Goal: Task Accomplishment & Management: Complete application form

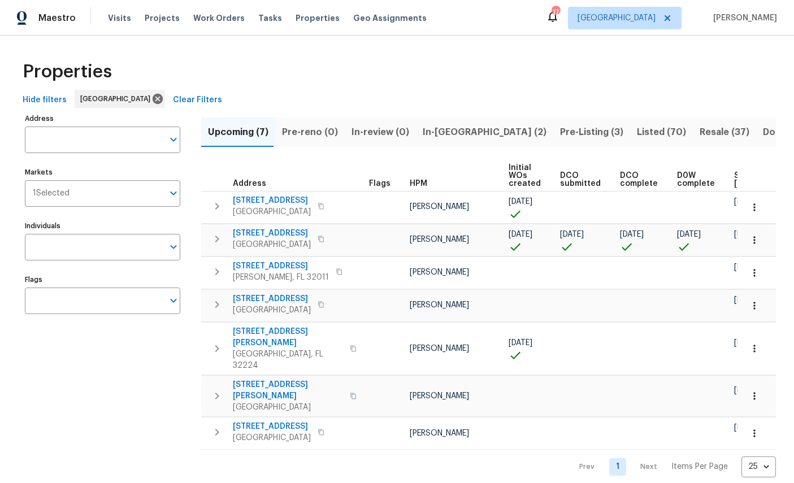
click at [101, 229] on label "Individuals" at bounding box center [102, 226] width 155 height 7
click at [101, 234] on input "Individuals" at bounding box center [94, 247] width 138 height 27
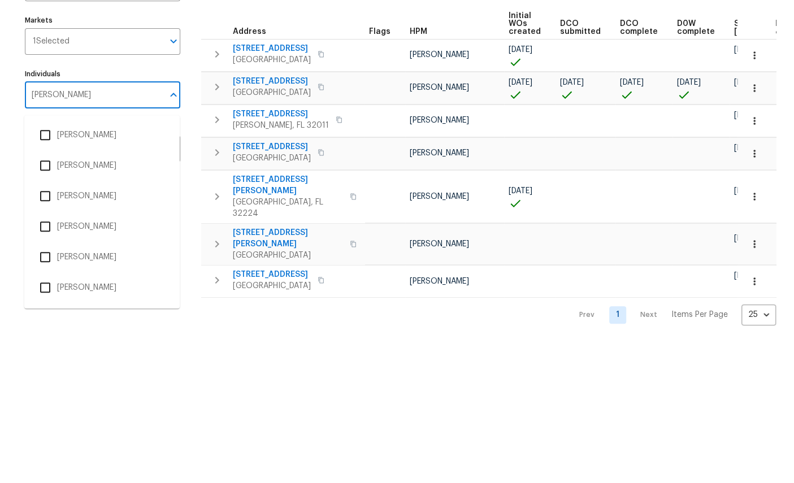
type input "[PERSON_NAME]"
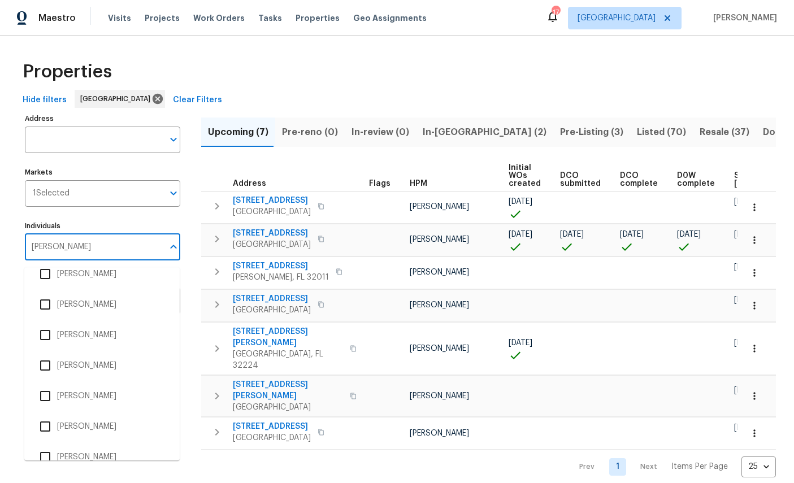
scroll to position [165, 0]
click at [107, 456] on li "[PERSON_NAME]" at bounding box center [101, 458] width 137 height 24
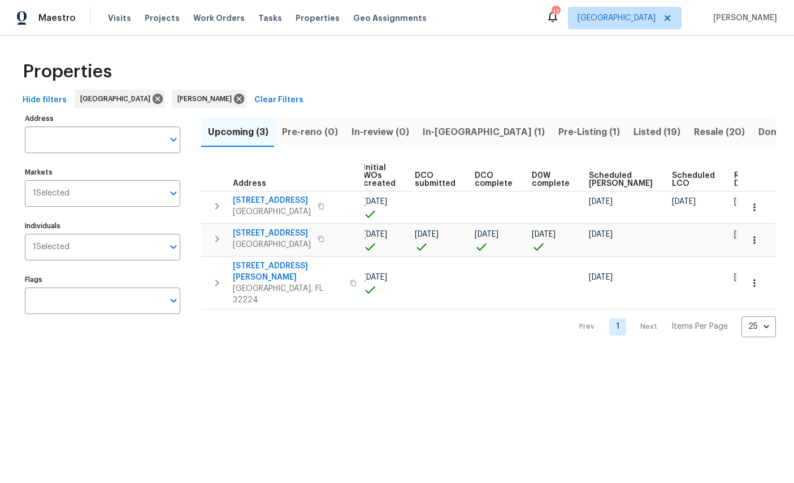
scroll to position [0, 145]
click at [755, 244] on icon "button" at bounding box center [754, 239] width 11 height 11
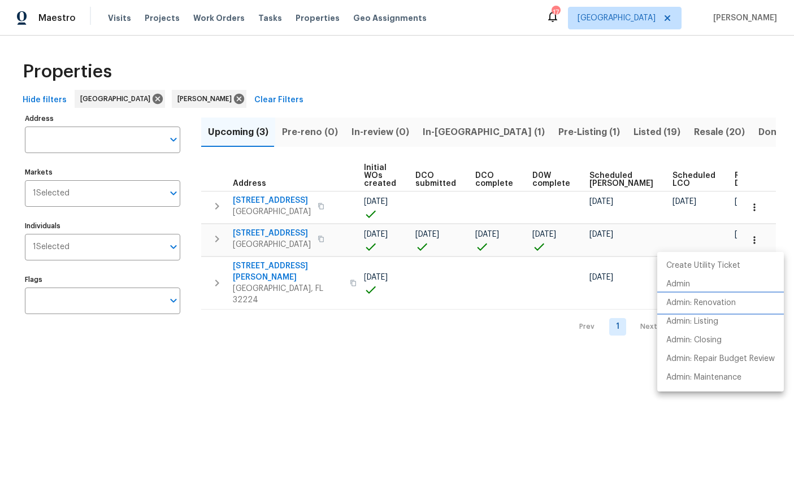
click at [715, 302] on p "Admin: Renovation" at bounding box center [700, 303] width 69 height 12
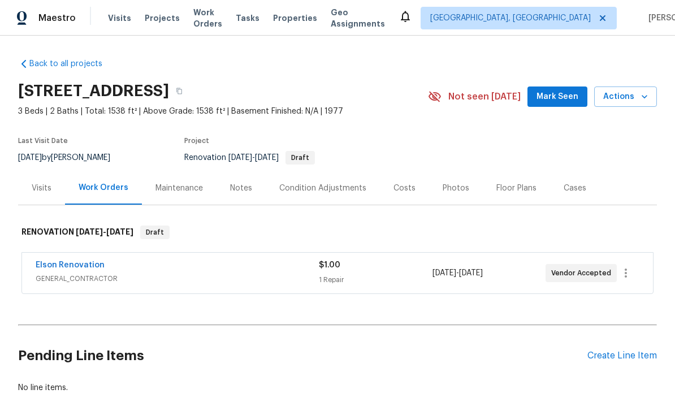
click at [64, 264] on link "Elson Renovation" at bounding box center [70, 265] width 69 height 8
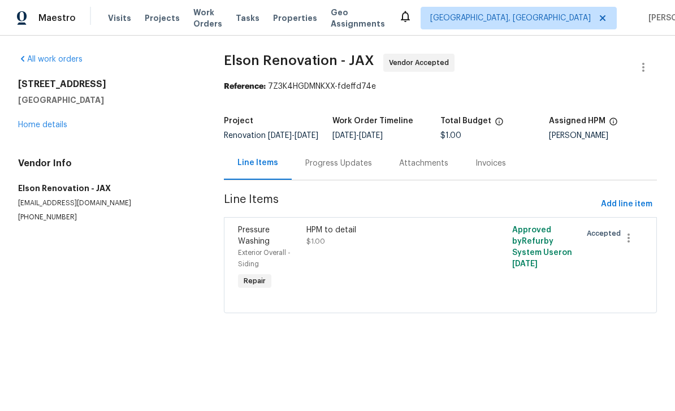
click at [253, 245] on span "Pressure Washing" at bounding box center [254, 235] width 32 height 19
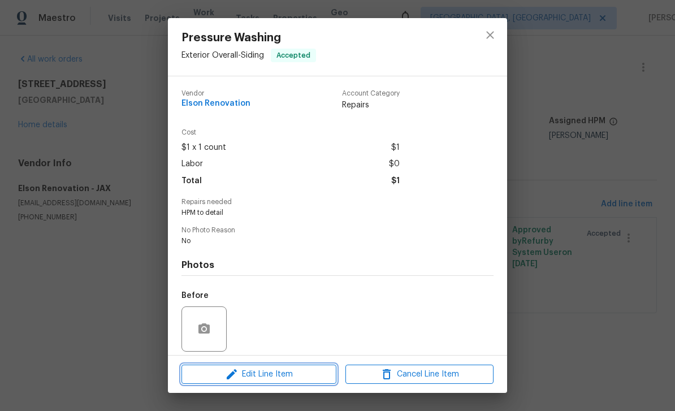
click at [267, 372] on span "Edit Line Item" at bounding box center [259, 374] width 148 height 14
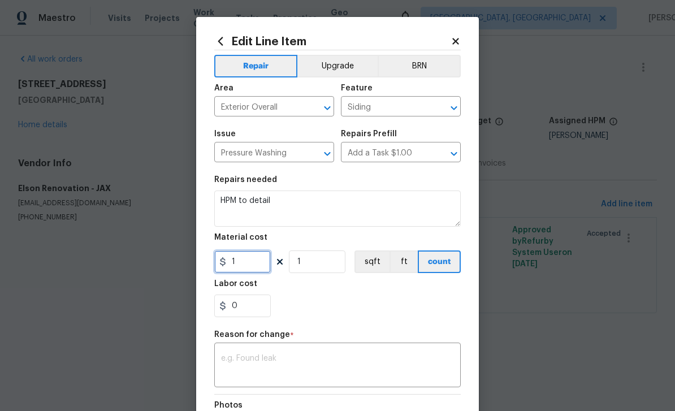
click at [249, 272] on input "1" at bounding box center [242, 261] width 56 height 23
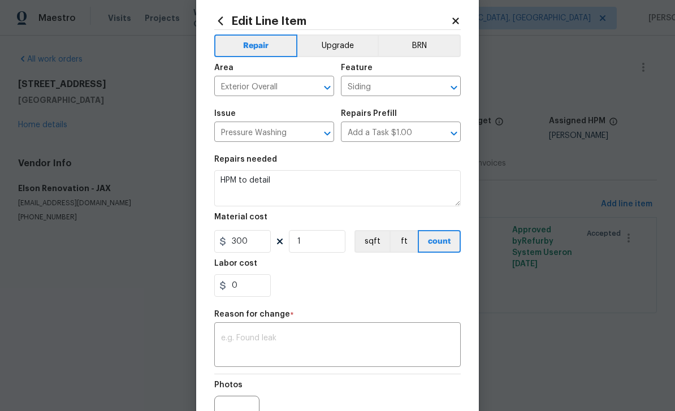
scroll to position [19, 0]
type input "300"
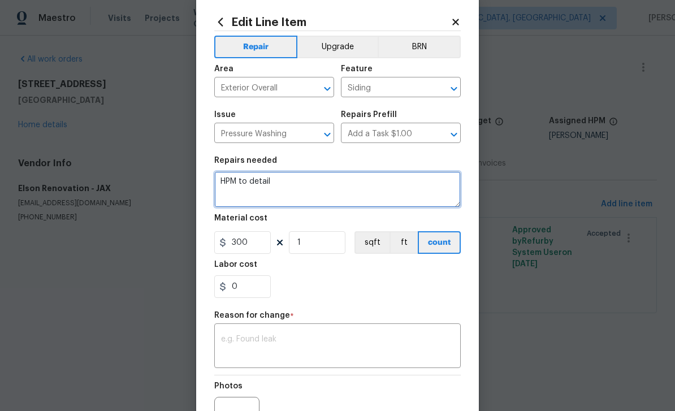
click at [325, 182] on textarea "HPM to detail" at bounding box center [337, 189] width 246 height 36
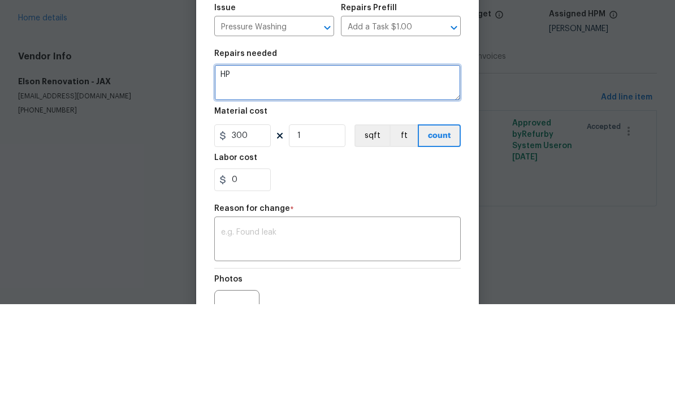
type textarea "H"
type textarea "Pressure Wash home and driveway and patio"
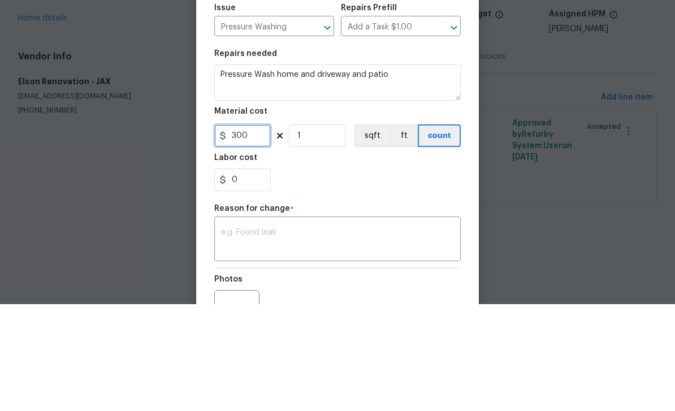
click at [256, 231] on input "300" at bounding box center [242, 242] width 56 height 23
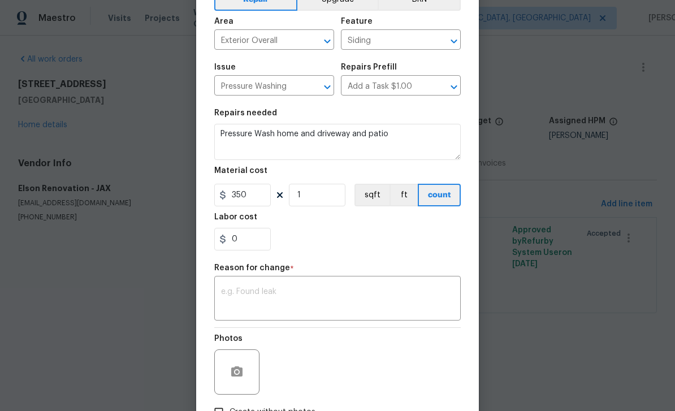
scroll to position [68, 0]
type input "350"
click at [319, 289] on textarea at bounding box center [337, 298] width 233 height 24
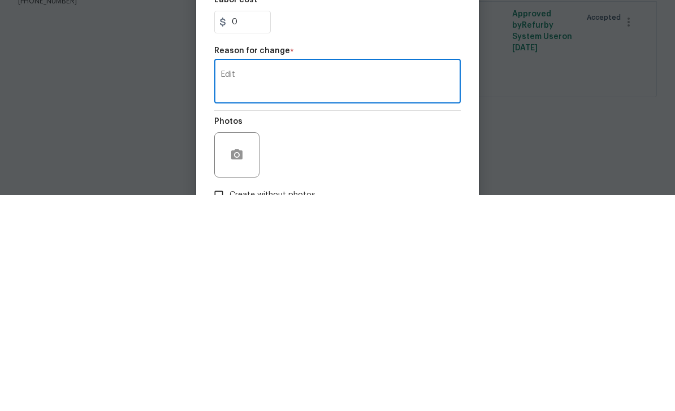
type textarea "Edit"
click at [241, 357] on button "button" at bounding box center [236, 370] width 27 height 27
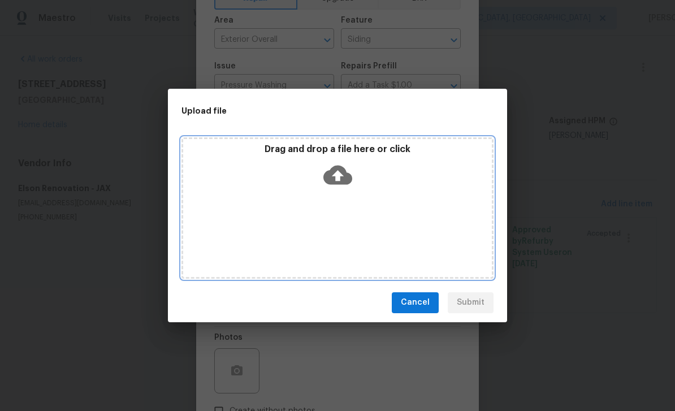
click at [342, 172] on icon at bounding box center [337, 174] width 29 height 19
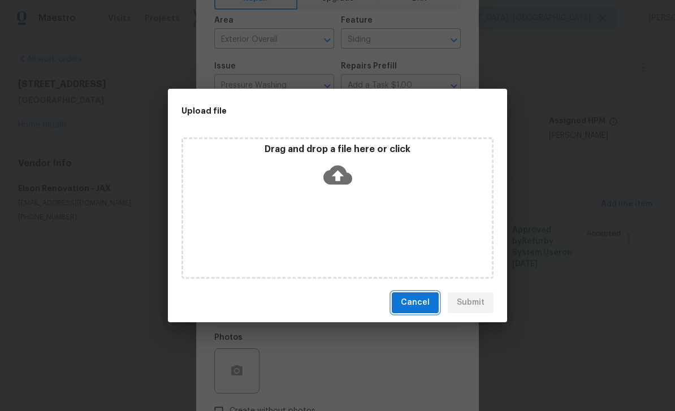
click at [418, 301] on span "Cancel" at bounding box center [415, 302] width 29 height 14
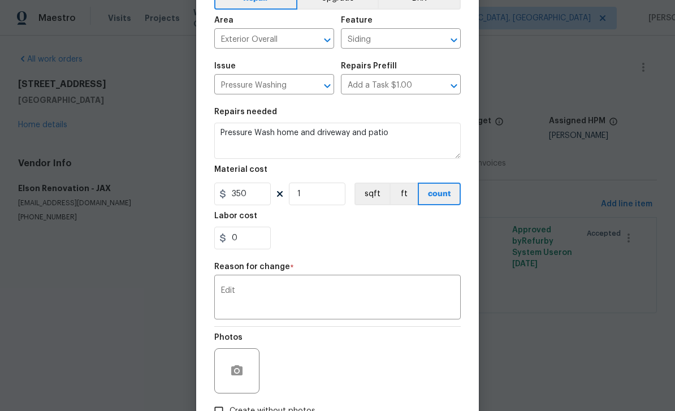
click at [522, 311] on body "Maestro Visits Projects Work Orders Tasks Properties Geo Assignments Albuquerqu…" at bounding box center [337, 172] width 675 height 345
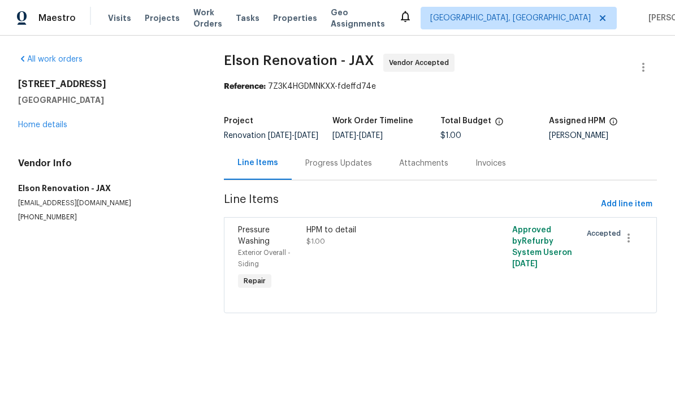
scroll to position [0, 0]
click at [253, 241] on span "Pressure Washing" at bounding box center [254, 235] width 32 height 19
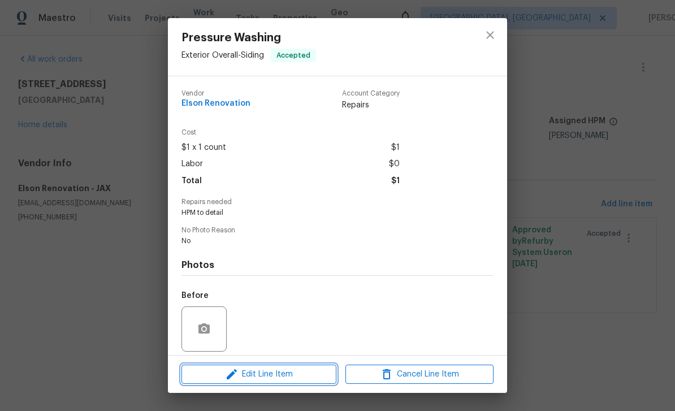
click at [264, 371] on span "Edit Line Item" at bounding box center [259, 374] width 148 height 14
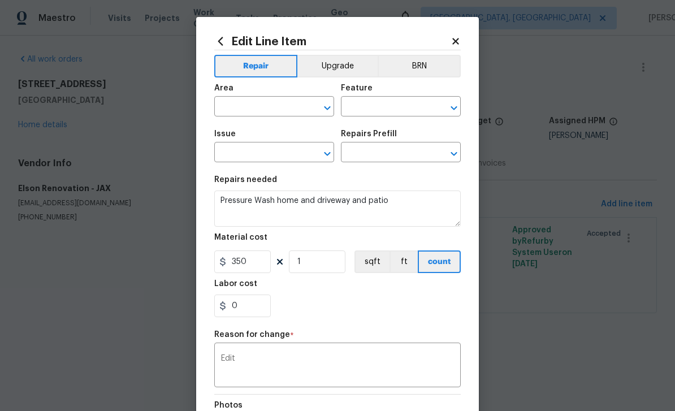
type input "Exterior Overall"
type input "Siding"
type input "Pressure Washing"
type input "Add a Task $1.00"
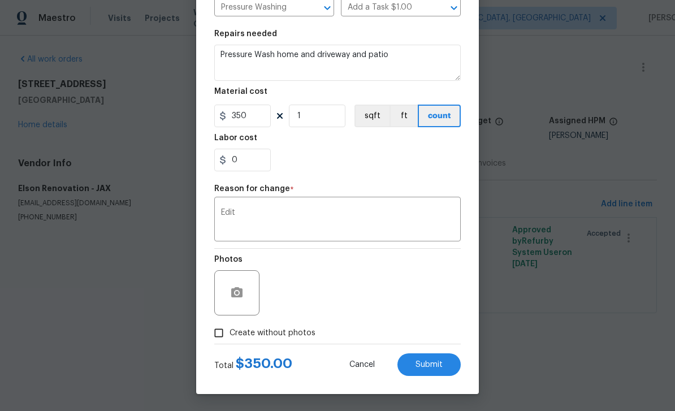
scroll to position [148, 0]
click at [240, 294] on icon "button" at bounding box center [236, 292] width 11 height 10
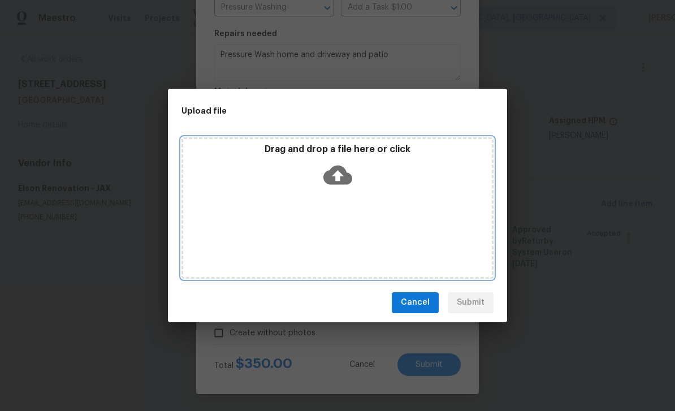
click at [340, 172] on icon at bounding box center [337, 174] width 29 height 29
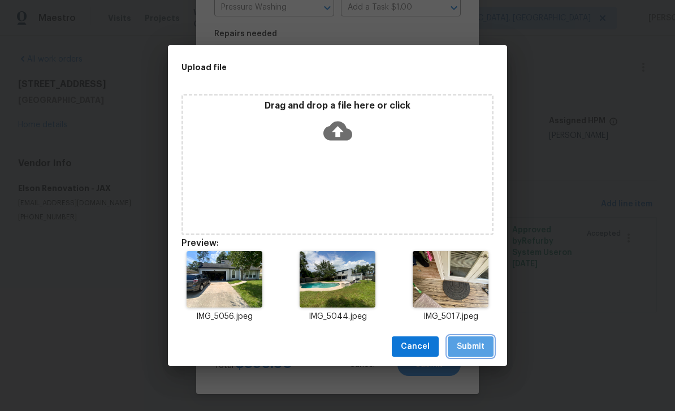
click at [471, 349] on span "Submit" at bounding box center [470, 347] width 28 height 14
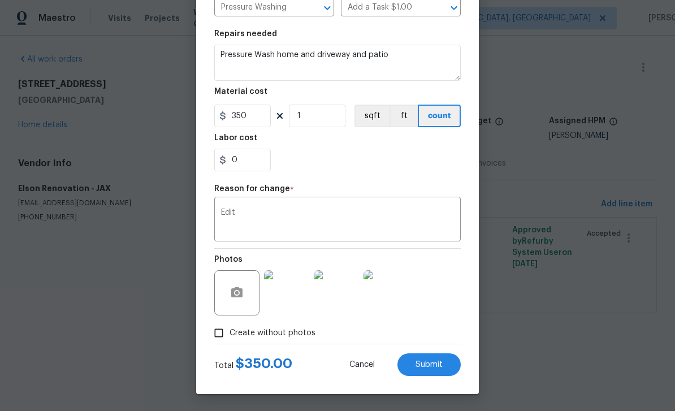
click at [425, 362] on span "Submit" at bounding box center [428, 364] width 27 height 8
type textarea "HPM to detail"
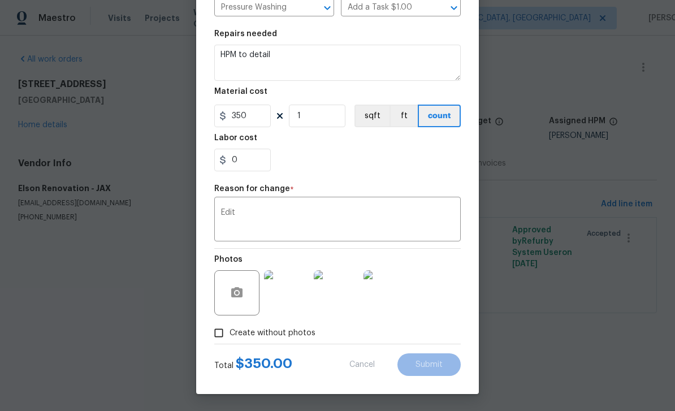
type input "1"
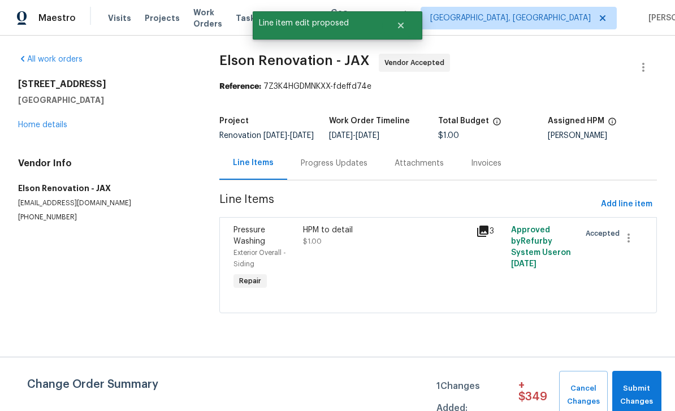
scroll to position [0, 0]
click at [626, 211] on span "Add line item" at bounding box center [626, 204] width 51 height 14
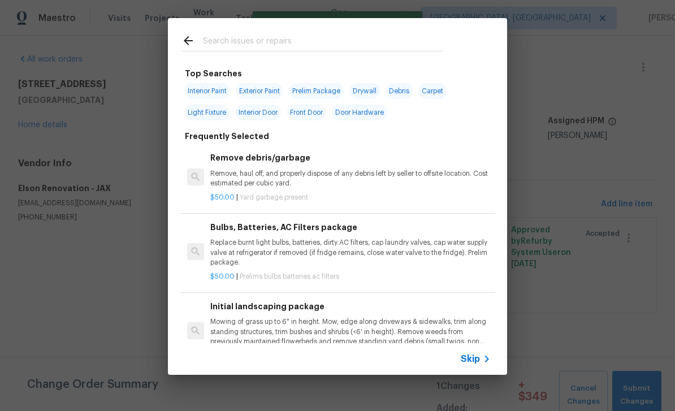
click at [306, 34] on input "text" at bounding box center [323, 42] width 240 height 17
type input "Int"
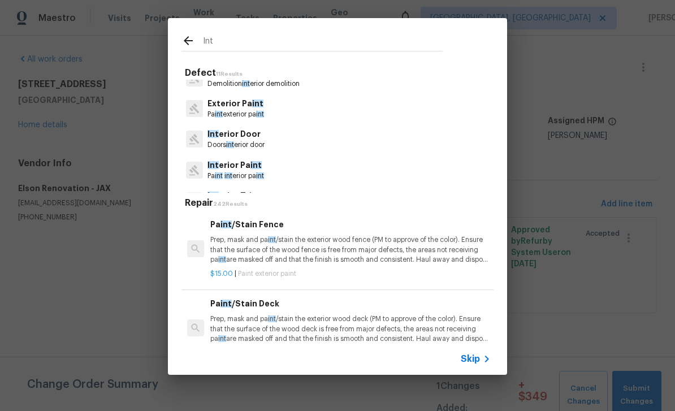
scroll to position [86, 0]
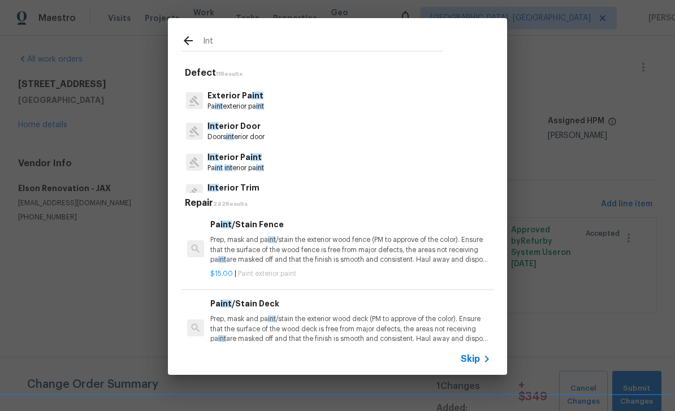
click at [240, 163] on p "Pa int int erior pa int" at bounding box center [235, 168] width 56 height 10
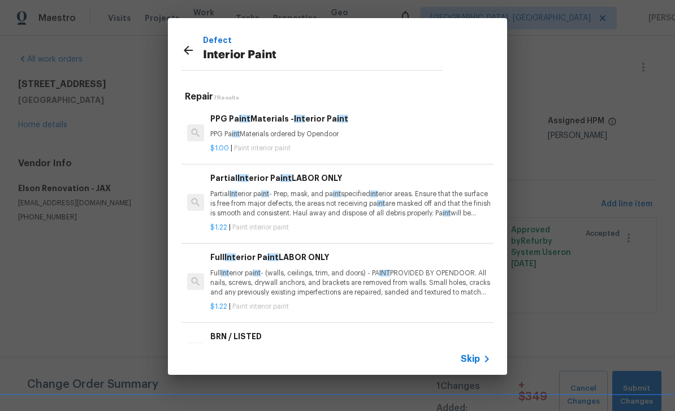
click at [360, 270] on p "Full Int erior pa int - (walls, ceilings, trim, and doors) - PA INT PROVIDED BY…" at bounding box center [350, 282] width 280 height 29
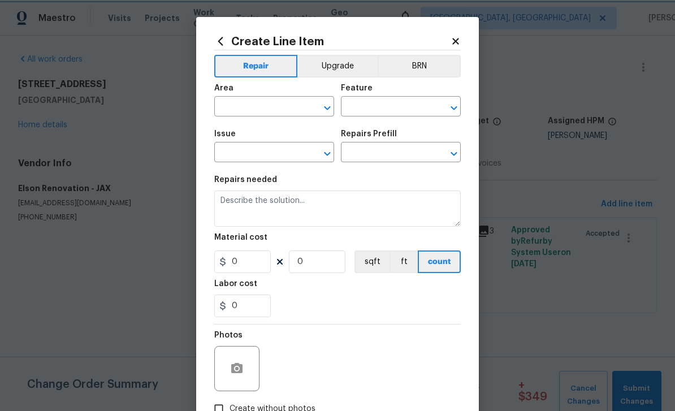
type input "Overall Paint"
type input "Interior Paint"
type input "Full Interior Paint LABOR ONLY $1.22"
type textarea "Full Interior paint - (walls, ceilings, trim, and doors) - PAINT PROVIDED BY OP…"
type input "1.22"
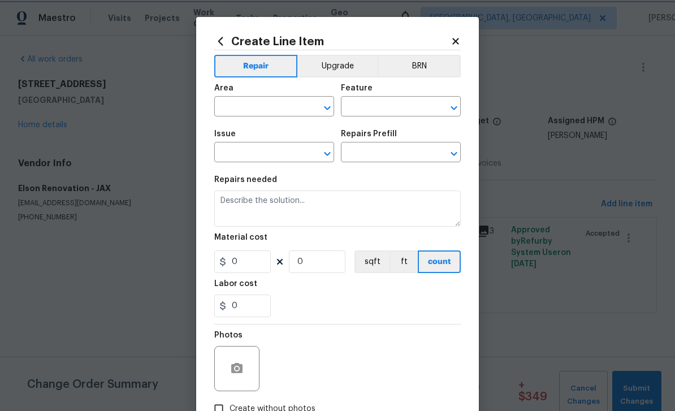
type input "1"
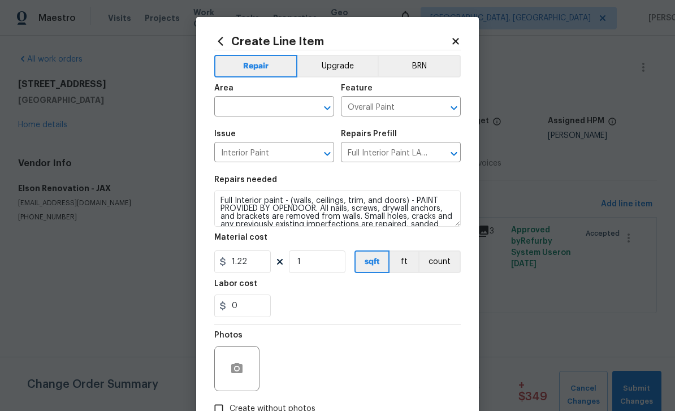
click at [270, 104] on input "text" at bounding box center [258, 108] width 88 height 18
click at [266, 154] on li "Interior Overall" at bounding box center [274, 152] width 120 height 19
type input "Interior Overall"
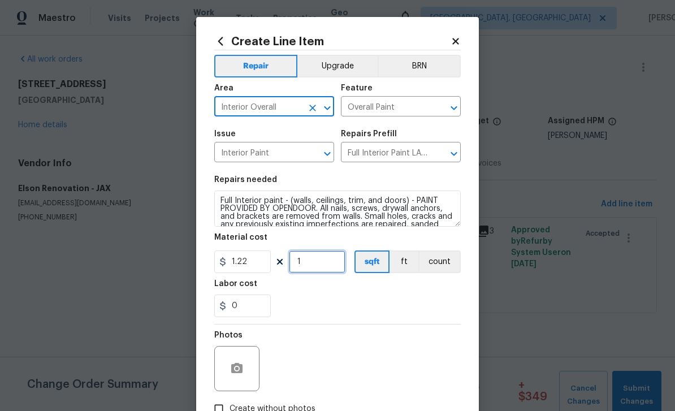
click at [325, 270] on input "1" at bounding box center [317, 261] width 56 height 23
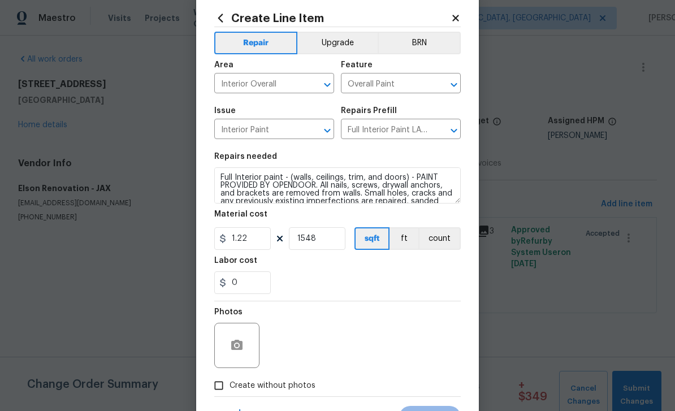
scroll to position [24, 0]
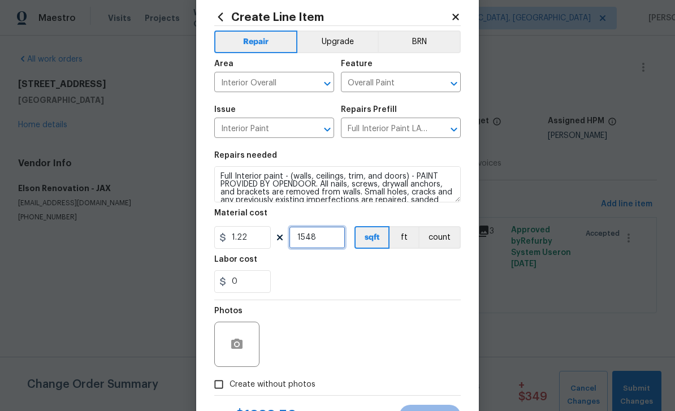
type input "1548"
click at [241, 342] on icon "button" at bounding box center [236, 343] width 11 height 10
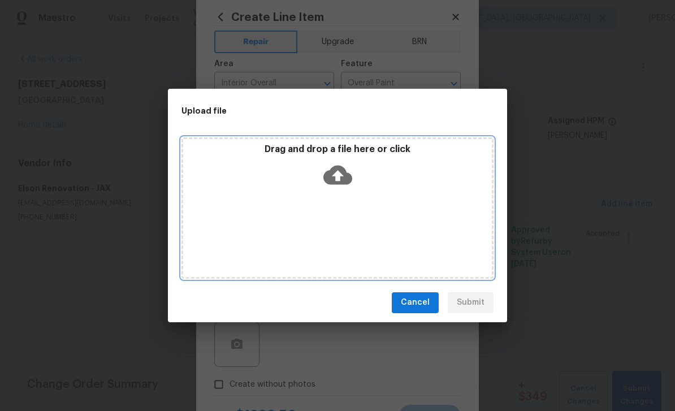
click at [340, 168] on icon at bounding box center [337, 174] width 29 height 19
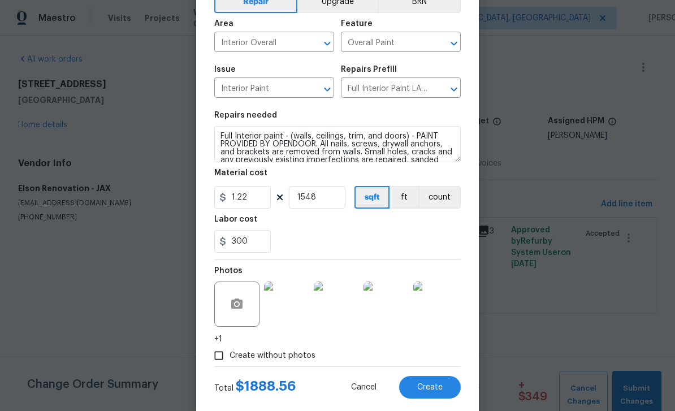
scroll to position [64, 0]
type input "300"
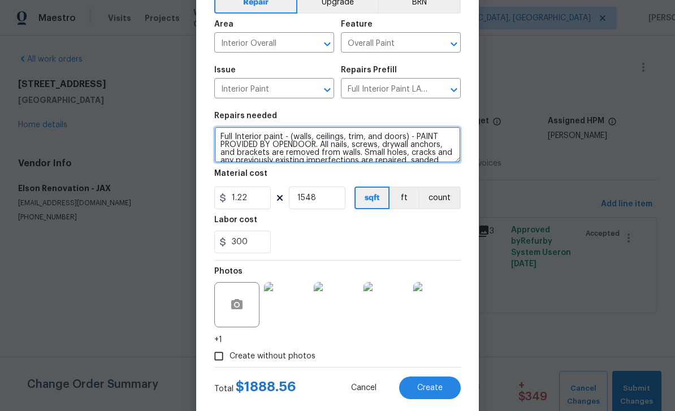
click at [224, 137] on textarea "Full Interior paint - (walls, ceilings, trim, and doors) - PAINT PROVIDED BY OP…" at bounding box center [337, 145] width 246 height 36
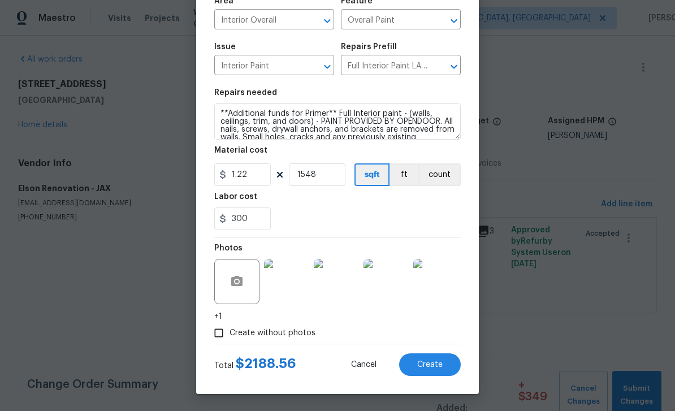
scroll to position [89, 0]
type textarea "**Additional funds for Primer** Full Interior paint - (walls, ceilings, trim, a…"
click at [429, 363] on span "Create" at bounding box center [429, 364] width 25 height 8
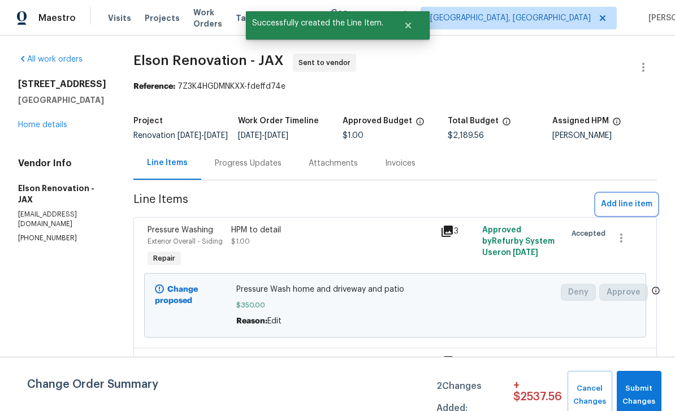
click at [623, 208] on span "Add line item" at bounding box center [626, 204] width 51 height 14
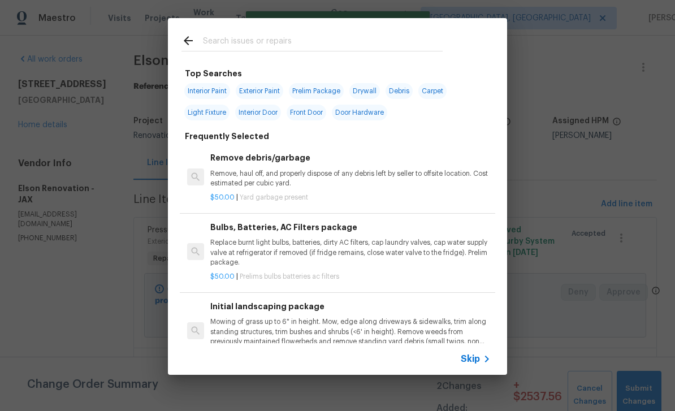
click at [286, 34] on input "text" at bounding box center [323, 42] width 240 height 17
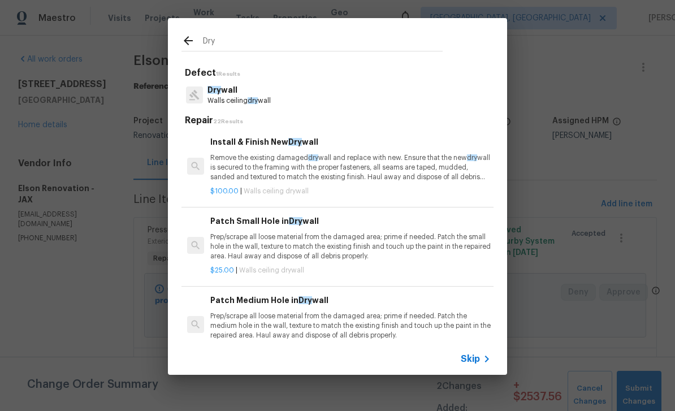
type input "Dry"
click at [281, 95] on div "Dry wall Walls ceiling dry wall" at bounding box center [337, 95] width 312 height 31
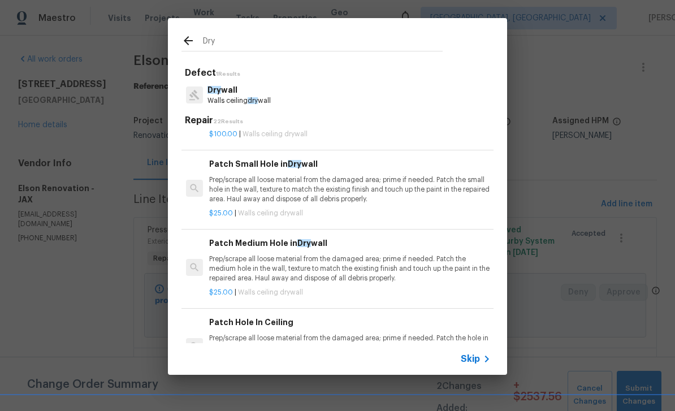
scroll to position [58, 2]
click at [359, 263] on p "Prep/scrape all loose material from the damaged area; prime if needed. Patch th…" at bounding box center [348, 268] width 280 height 29
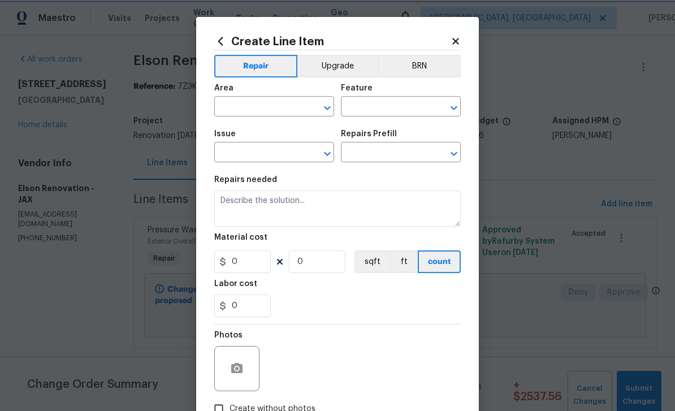
type input "Walls and Ceiling"
type input "Drywall"
type input "Patch Medium Hole in Drywall $25.00"
type textarea "Prep/scrape all loose material from the damaged area; prime if needed. Patch th…"
type input "25"
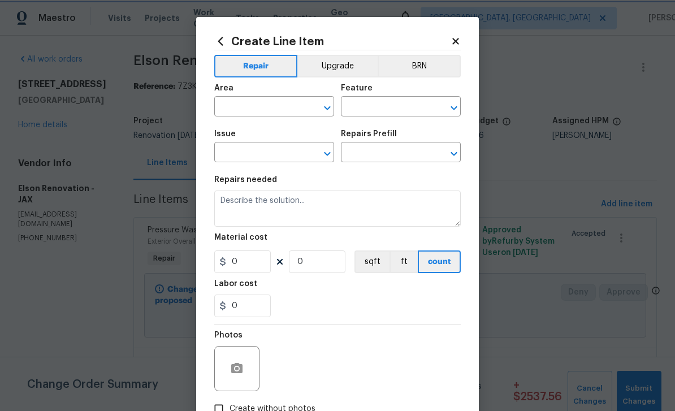
type input "1"
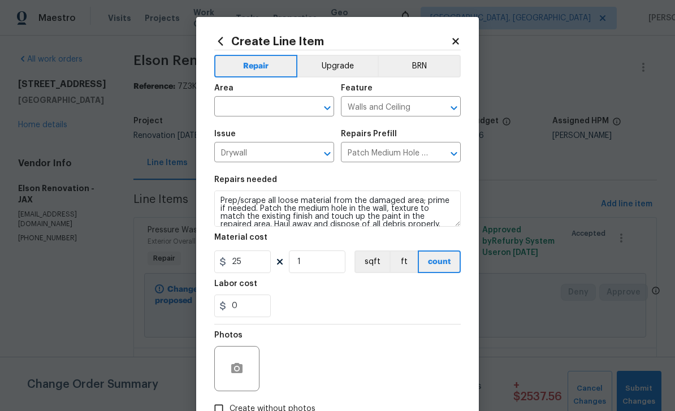
click at [270, 106] on input "text" at bounding box center [258, 108] width 88 height 18
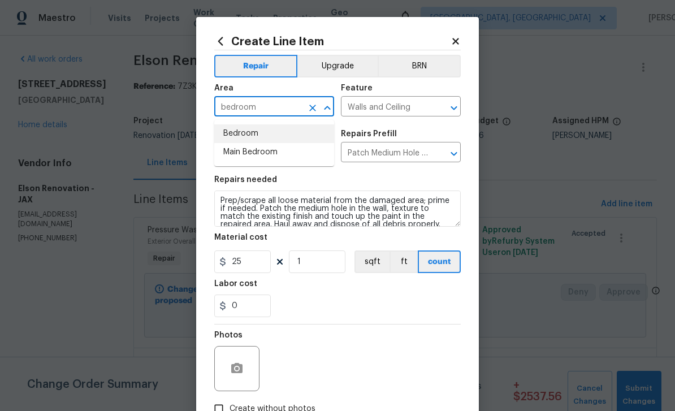
click at [268, 134] on li "Bedroom" at bounding box center [274, 133] width 120 height 19
type input "Bedroom"
click at [314, 108] on icon "Clear" at bounding box center [312, 108] width 7 height 7
click at [264, 108] on input "text" at bounding box center [258, 108] width 88 height 18
click at [262, 154] on li "Interior Overall" at bounding box center [274, 152] width 120 height 19
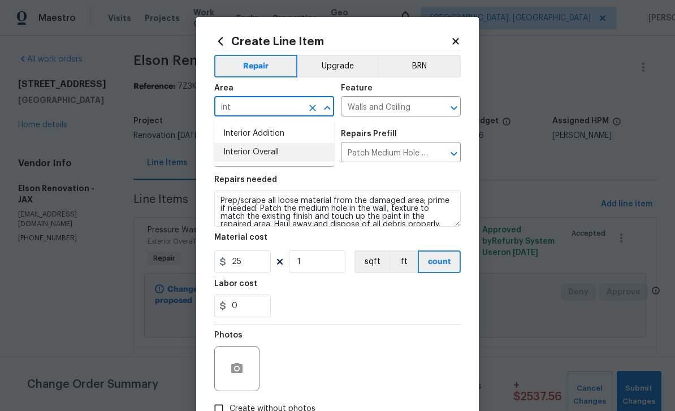
type input "Interior Overall"
click at [321, 262] on input "1" at bounding box center [317, 261] width 56 height 23
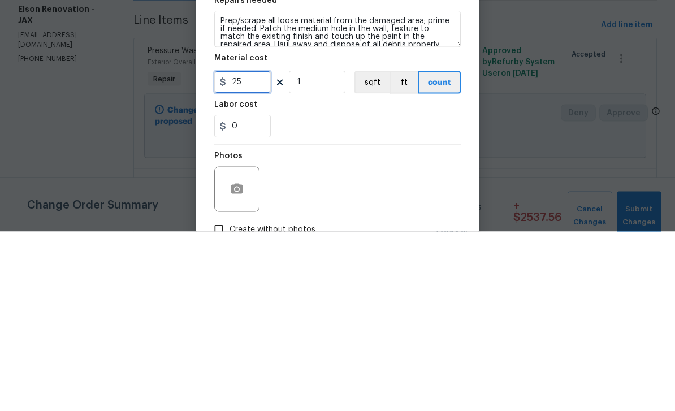
click at [249, 250] on input "25" at bounding box center [242, 261] width 56 height 23
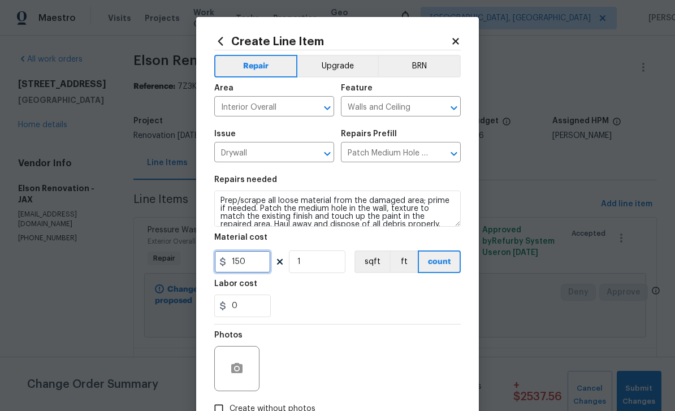
type input "150"
click at [237, 367] on icon "button" at bounding box center [236, 368] width 11 height 10
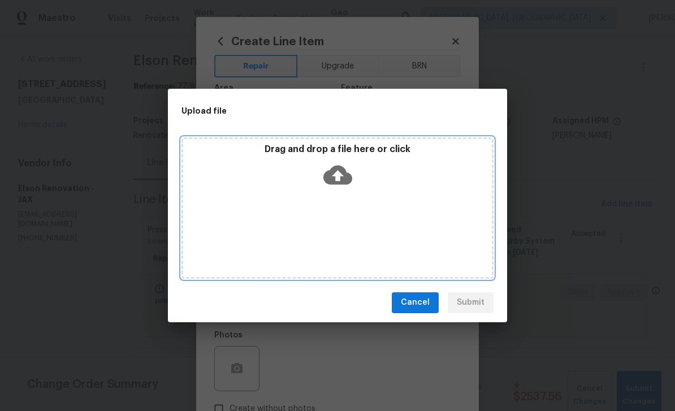
click at [345, 173] on icon at bounding box center [337, 174] width 29 height 19
click at [336, 172] on icon at bounding box center [337, 174] width 29 height 29
click at [340, 175] on icon at bounding box center [337, 174] width 29 height 29
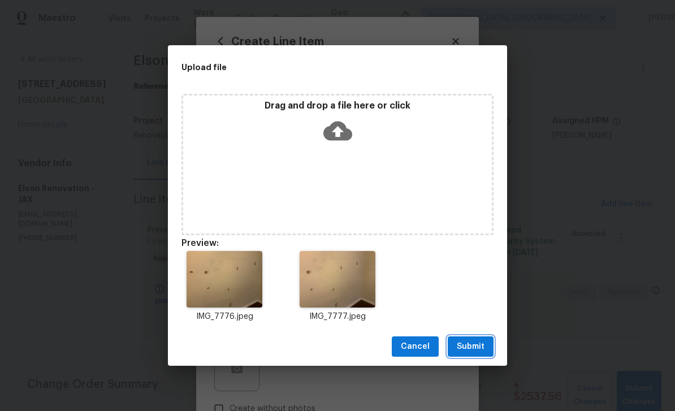
click at [481, 348] on span "Submit" at bounding box center [470, 347] width 28 height 14
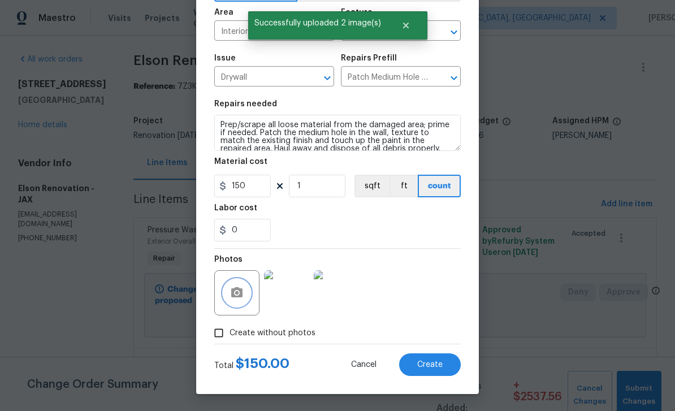
scroll to position [78, 0]
click at [437, 362] on span "Create" at bounding box center [429, 364] width 25 height 8
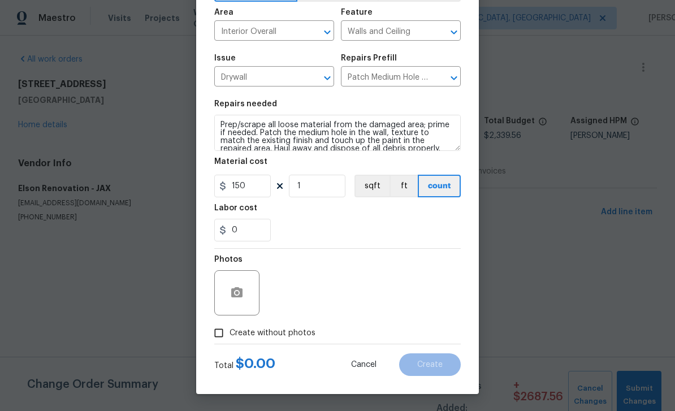
type input "0"
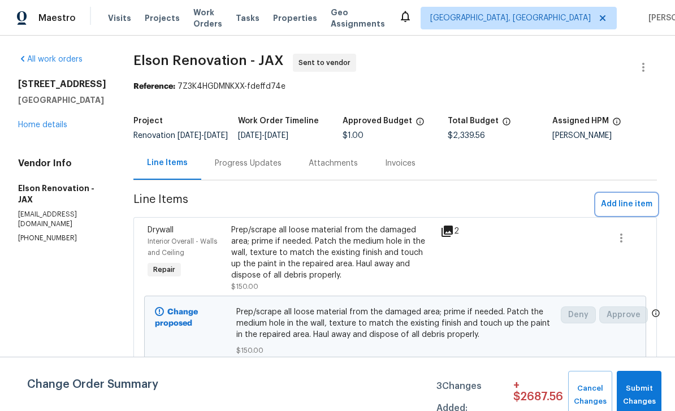
click at [627, 211] on span "Add line item" at bounding box center [626, 204] width 51 height 14
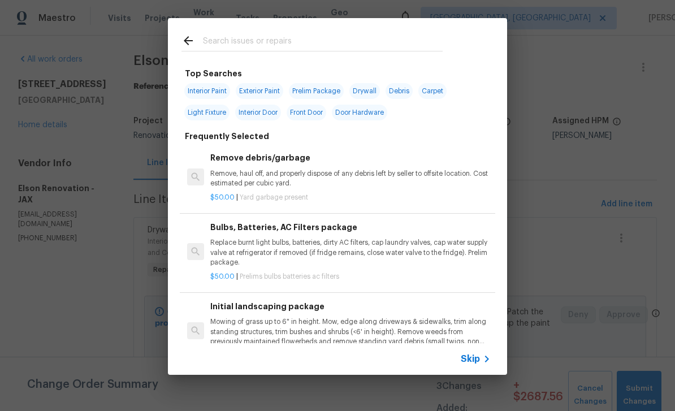
click at [295, 38] on input "text" at bounding box center [323, 42] width 240 height 17
type input "Tile"
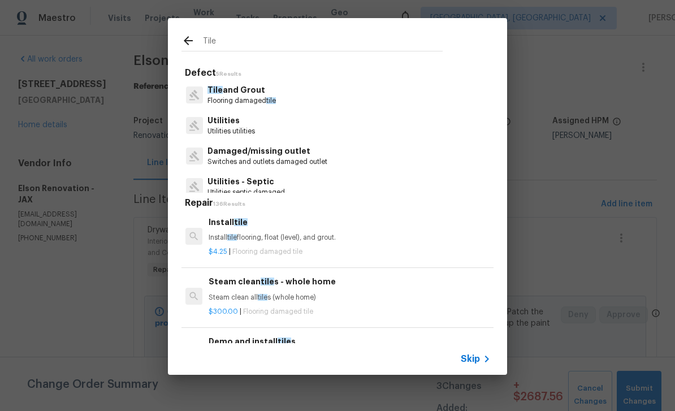
scroll to position [62, 2]
click at [332, 234] on p "Install tile flooring, float (level), and grout." at bounding box center [348, 238] width 280 height 10
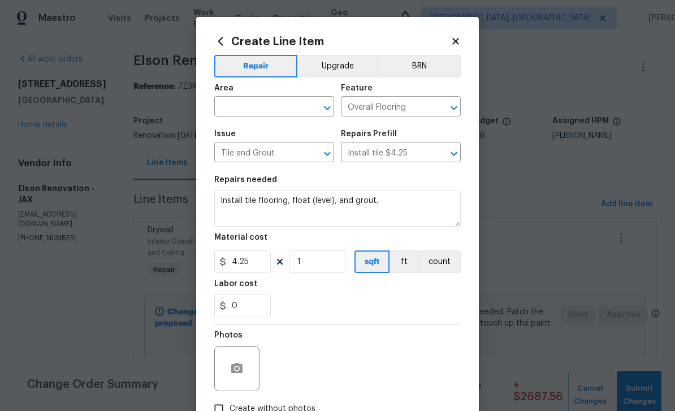
click at [258, 102] on input "text" at bounding box center [258, 108] width 88 height 18
click at [282, 137] on li "Bathroom" at bounding box center [274, 133] width 120 height 19
type input "Bathroom"
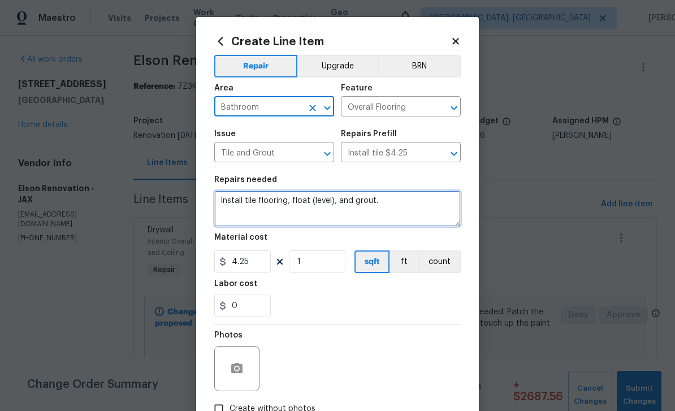
click at [393, 203] on textarea "Install tile flooring, float (level), and grout." at bounding box center [337, 208] width 246 height 36
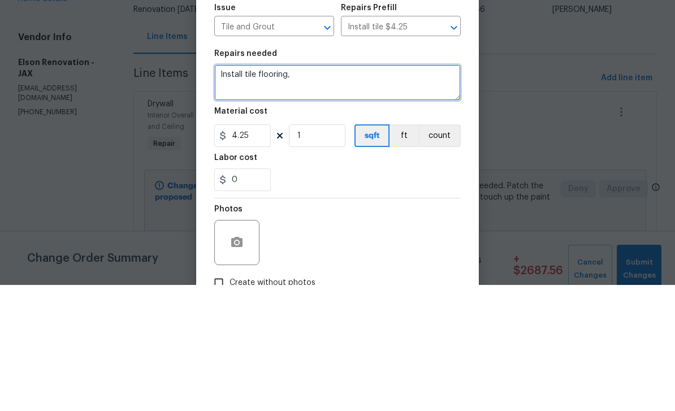
type textarea "Install tile"
type textarea "Remove damaged tile on surround wall and replace with new"
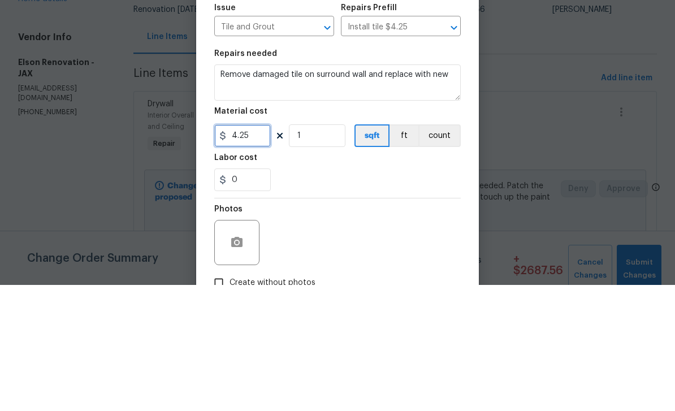
click at [260, 250] on input "4.25" at bounding box center [242, 261] width 56 height 23
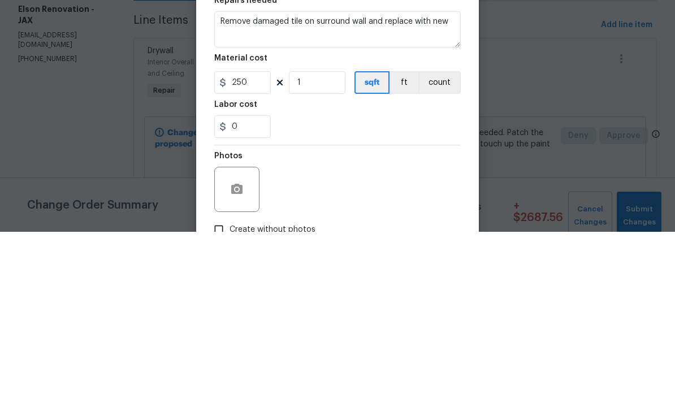
scroll to position [36, 0]
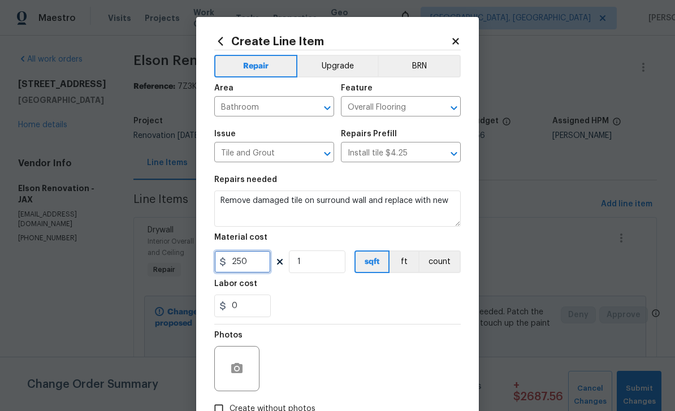
type input "250"
click at [242, 364] on icon "button" at bounding box center [237, 369] width 14 height 14
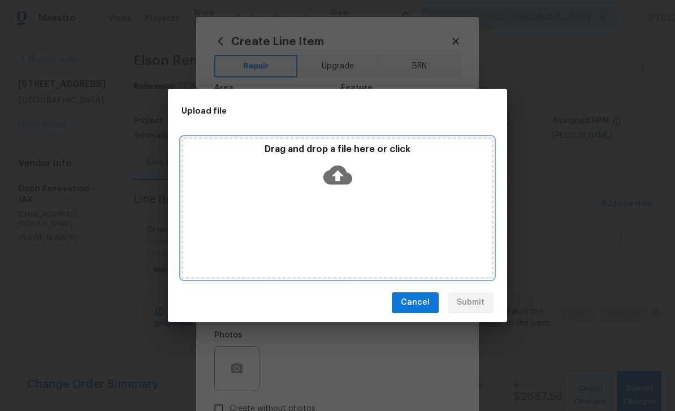
click at [343, 172] on icon at bounding box center [337, 174] width 29 height 19
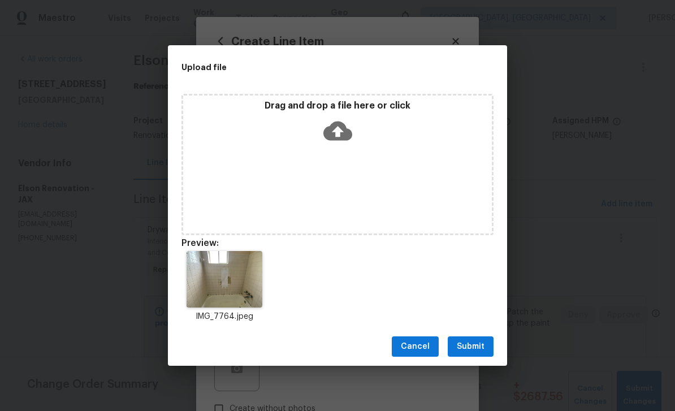
click at [471, 345] on span "Submit" at bounding box center [470, 347] width 28 height 14
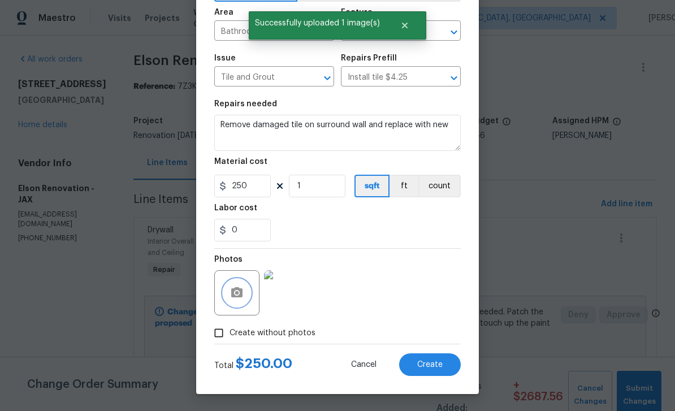
scroll to position [78, 0]
click at [433, 364] on span "Create" at bounding box center [429, 364] width 25 height 8
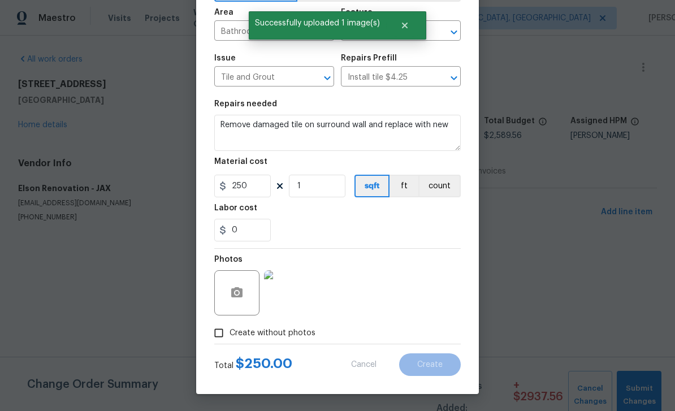
type input "0"
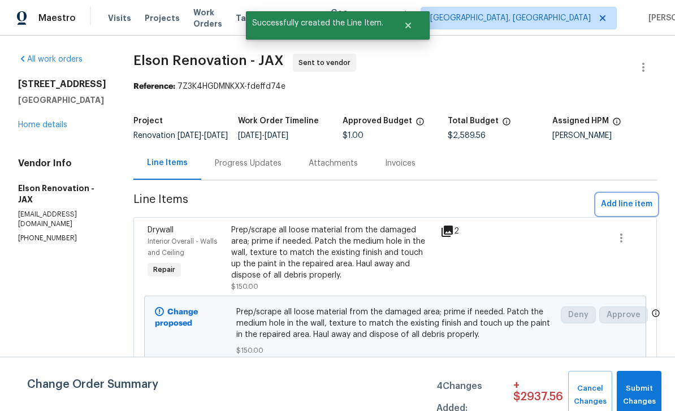
click at [614, 211] on span "Add line item" at bounding box center [626, 204] width 51 height 14
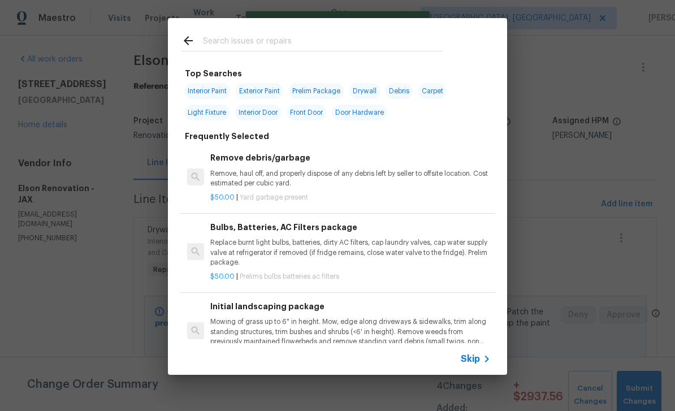
click at [299, 30] on div at bounding box center [312, 40] width 288 height 45
click at [339, 37] on input "text" at bounding box center [323, 42] width 240 height 17
type input "Door"
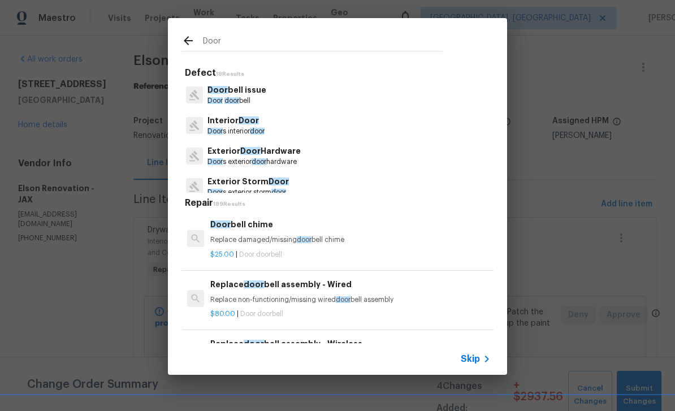
click at [233, 127] on p "Door s interior door" at bounding box center [235, 132] width 57 height 10
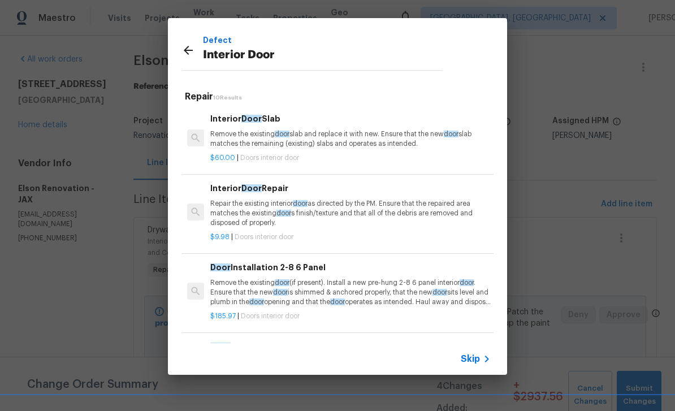
click at [367, 140] on p "Remove the existing door slab and replace it with new. Ensure that the new door…" at bounding box center [350, 138] width 280 height 19
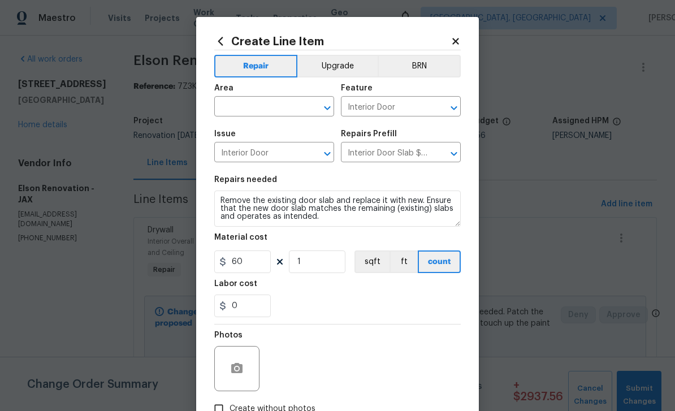
click at [273, 107] on input "text" at bounding box center [258, 108] width 88 height 18
click at [290, 130] on li "Bedroom" at bounding box center [274, 133] width 120 height 19
type input "Bedroom"
click at [250, 269] on input "60" at bounding box center [242, 261] width 56 height 23
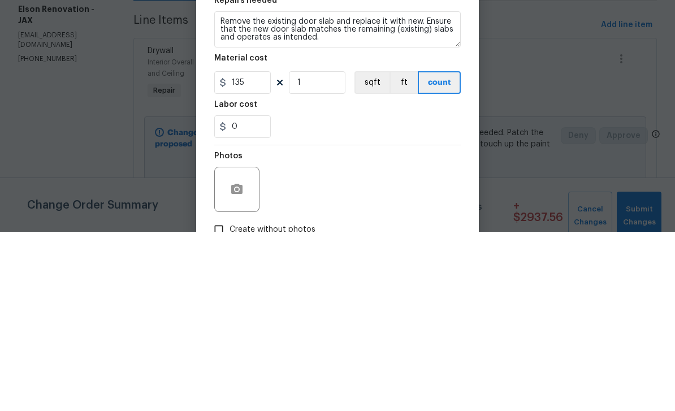
scroll to position [36, 0]
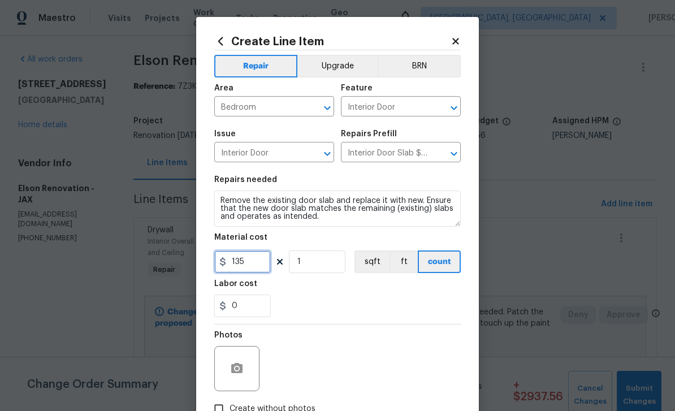
type input "135"
click at [242, 368] on icon "button" at bounding box center [236, 368] width 11 height 10
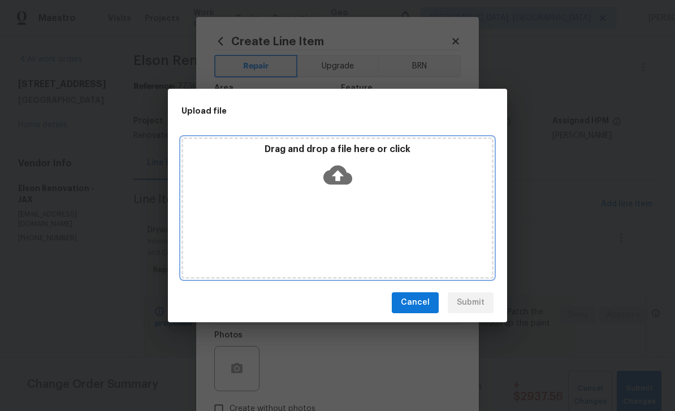
click at [343, 171] on icon at bounding box center [337, 174] width 29 height 19
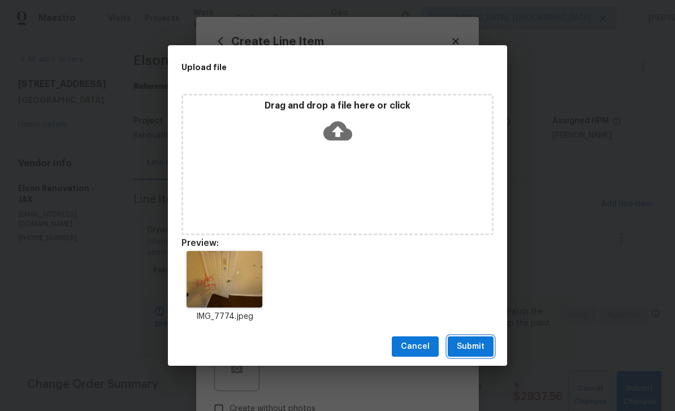
click at [468, 350] on span "Submit" at bounding box center [470, 347] width 28 height 14
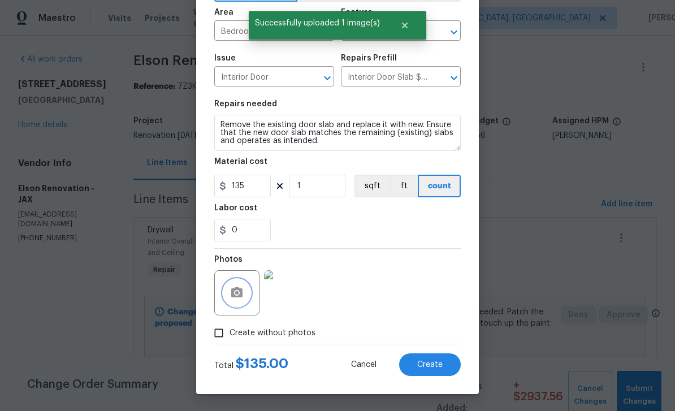
scroll to position [78, 0]
click at [433, 369] on button "Create" at bounding box center [430, 364] width 62 height 23
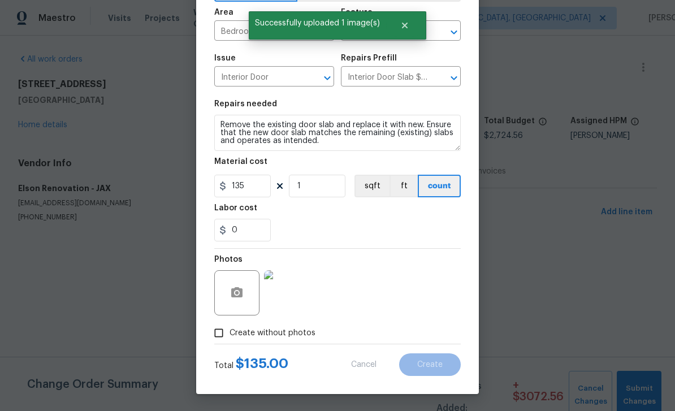
scroll to position [0, 0]
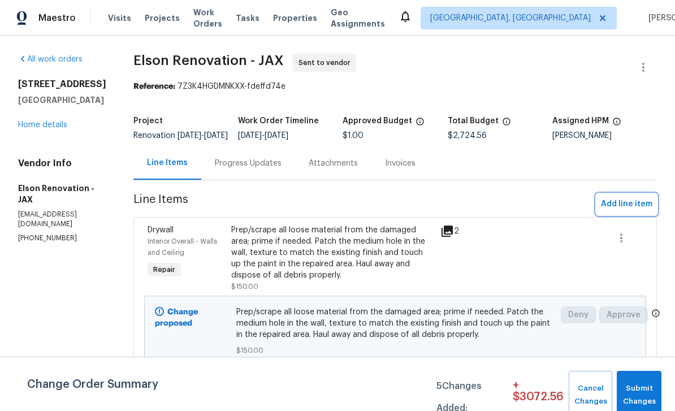
click at [627, 210] on span "Add line item" at bounding box center [626, 204] width 51 height 14
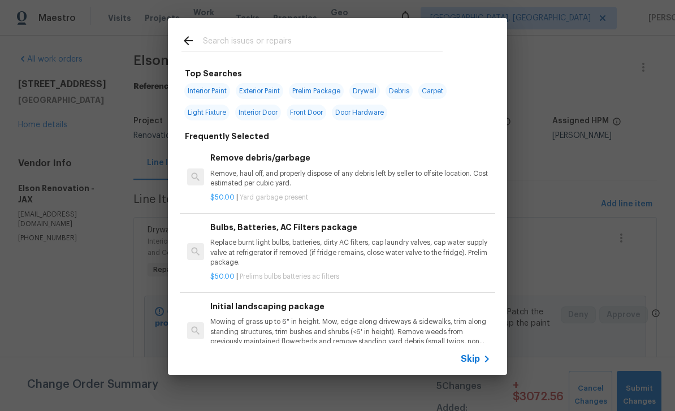
click at [318, 34] on input "text" at bounding box center [323, 42] width 240 height 17
type input "Plumb"
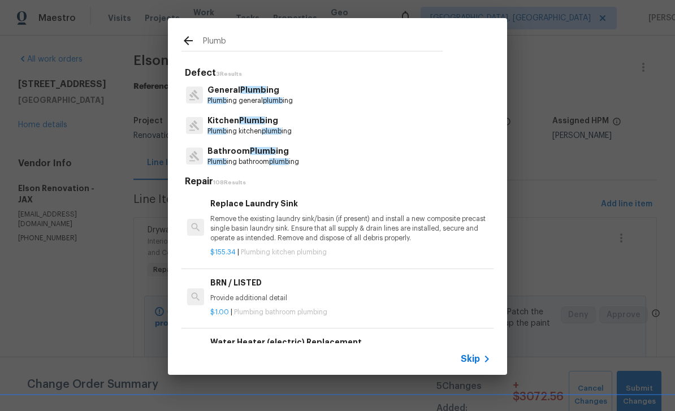
click at [245, 152] on p "Bathroom Plumb ing" at bounding box center [253, 151] width 92 height 12
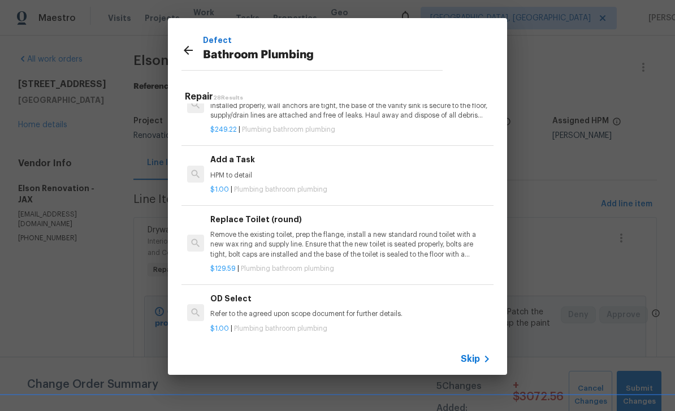
scroll to position [1754, 0]
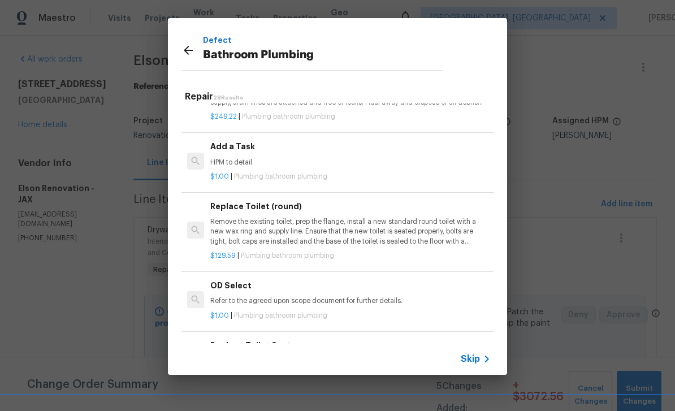
click at [353, 142] on div "Add a Task HPM to detail" at bounding box center [350, 153] width 280 height 27
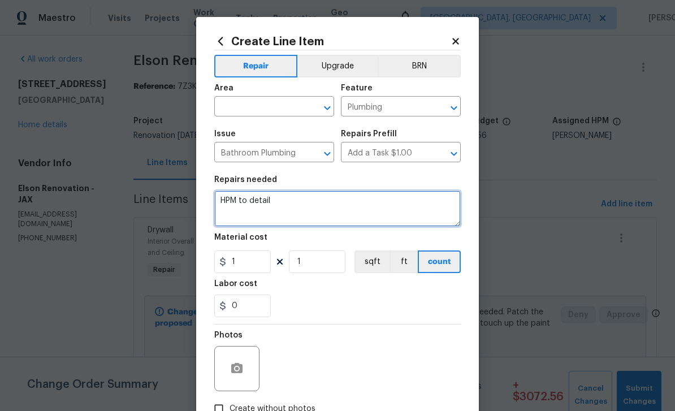
click at [298, 227] on textarea "HPM to detail" at bounding box center [337, 208] width 246 height 36
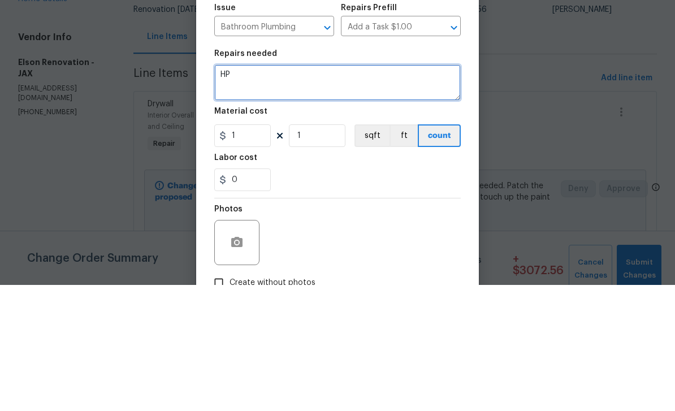
type textarea "H"
type textarea "Replace flex P-Trap and replace with solid P-Trap"
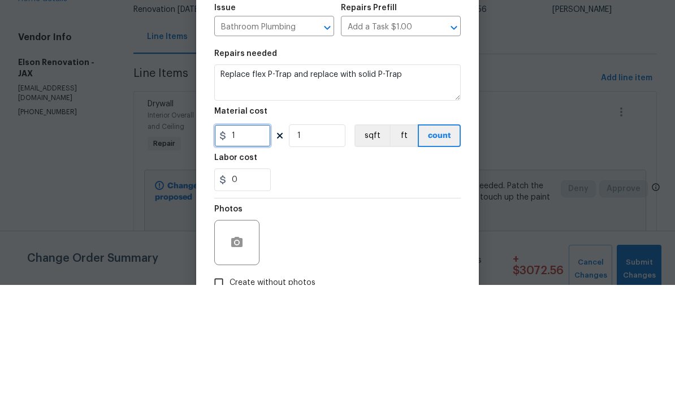
click at [255, 250] on input "1" at bounding box center [242, 261] width 56 height 23
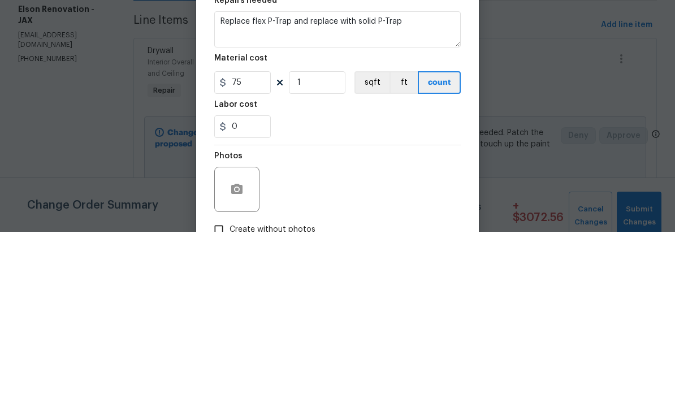
scroll to position [36, 0]
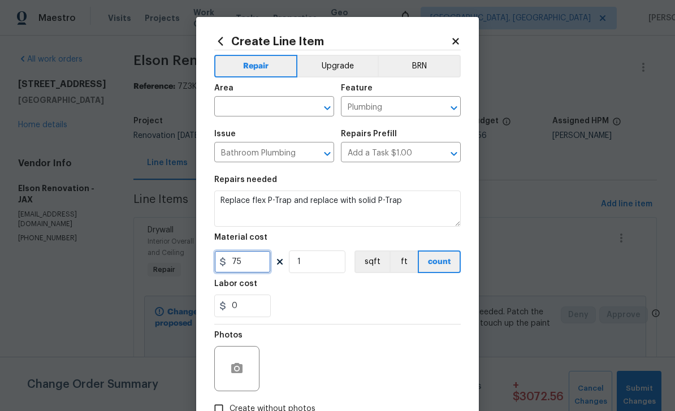
type input "75"
click at [239, 363] on button "button" at bounding box center [236, 368] width 27 height 27
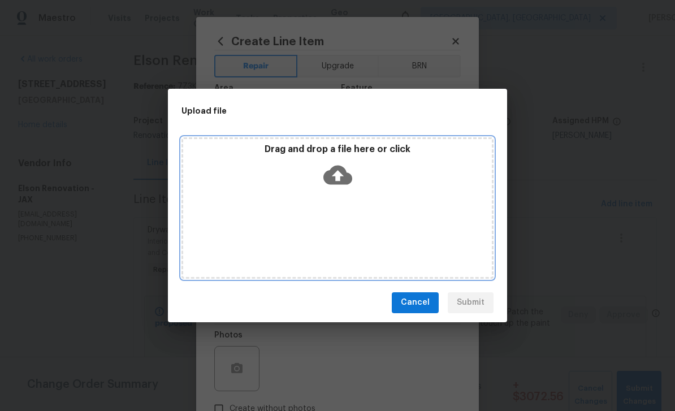
click at [336, 172] on icon at bounding box center [337, 174] width 29 height 29
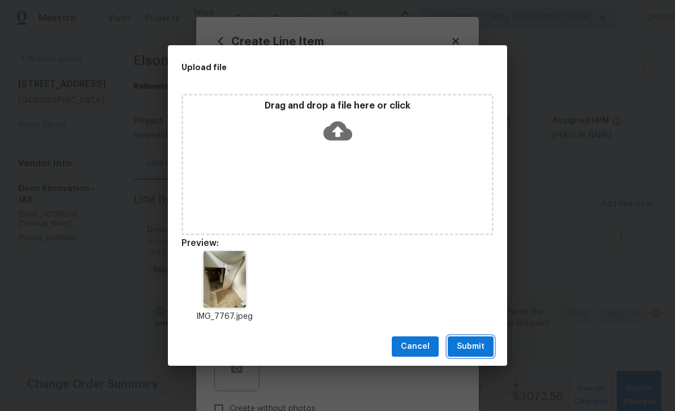
click at [477, 343] on span "Submit" at bounding box center [470, 347] width 28 height 14
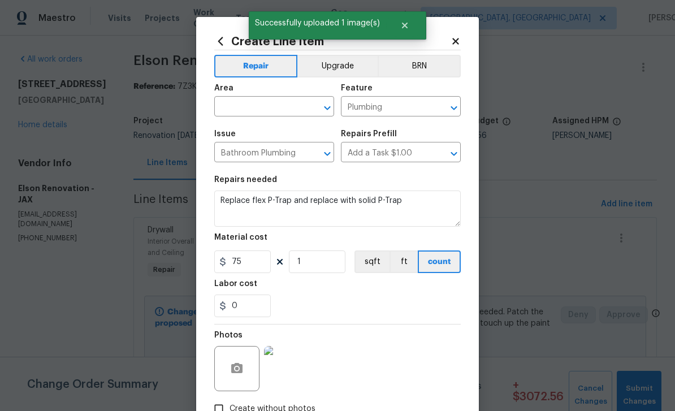
click at [267, 103] on input "text" at bounding box center [258, 108] width 88 height 18
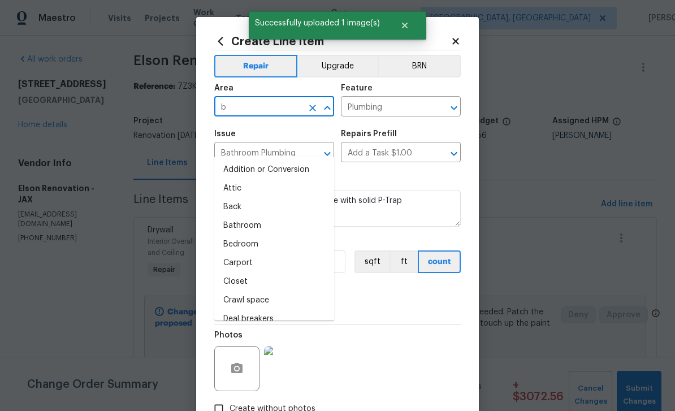
scroll to position [36, 0]
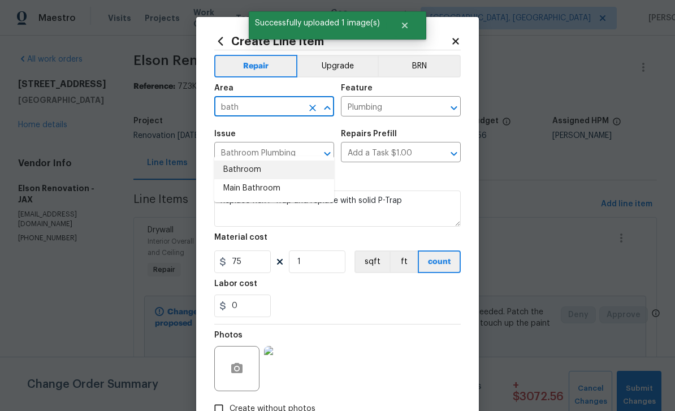
click at [281, 160] on li "Bathroom" at bounding box center [274, 169] width 120 height 19
type input "Bathroom"
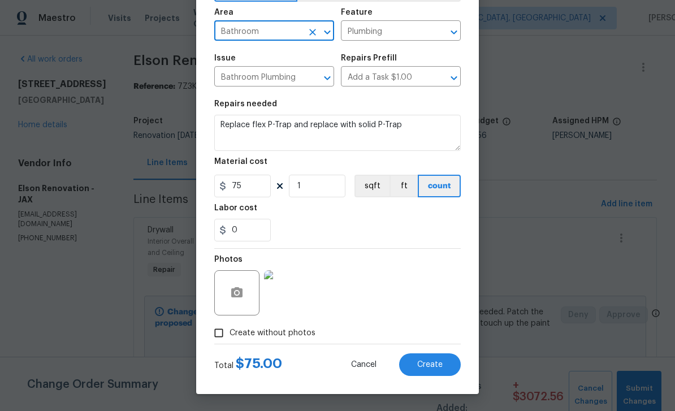
scroll to position [78, 0]
click at [434, 369] on button "Create" at bounding box center [430, 364] width 62 height 23
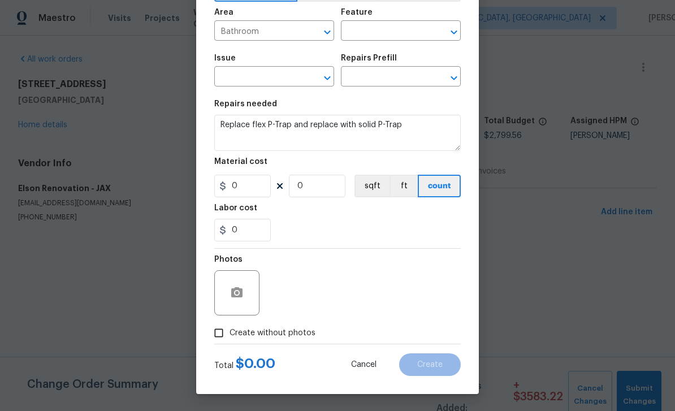
type input "0"
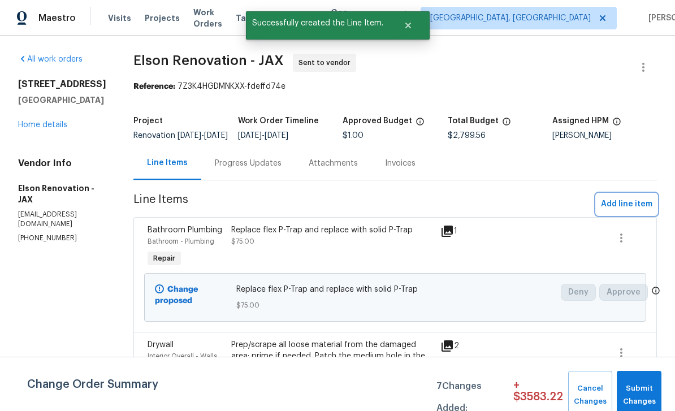
click at [628, 211] on span "Add line item" at bounding box center [626, 204] width 51 height 14
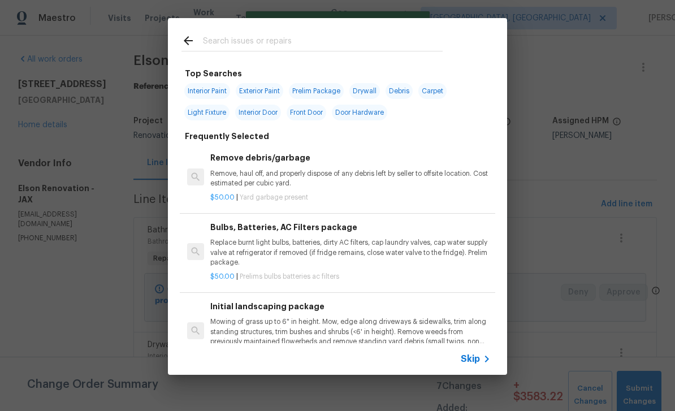
click at [306, 34] on input "text" at bounding box center [323, 42] width 240 height 17
type input "Cab"
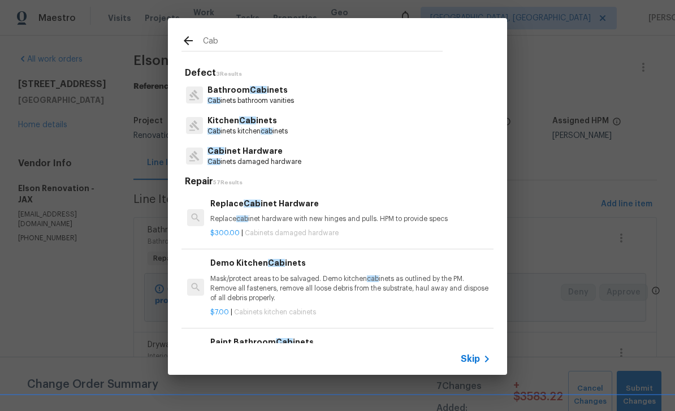
click at [256, 86] on span "Cab" at bounding box center [258, 90] width 17 height 8
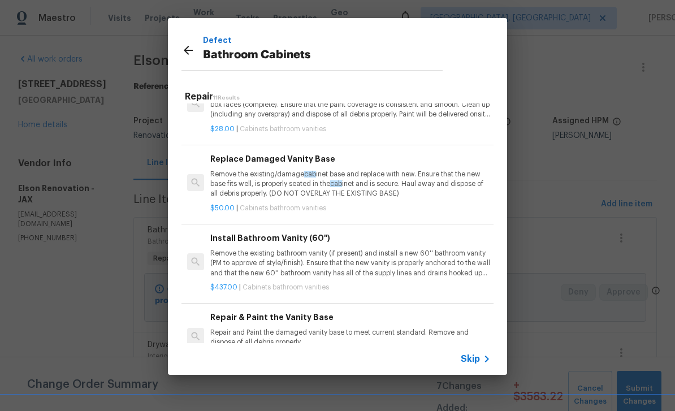
scroll to position [198, 0]
click at [401, 171] on p "Remove the existing/damage cab inet base and replace with new. Ensure that the …" at bounding box center [350, 183] width 280 height 29
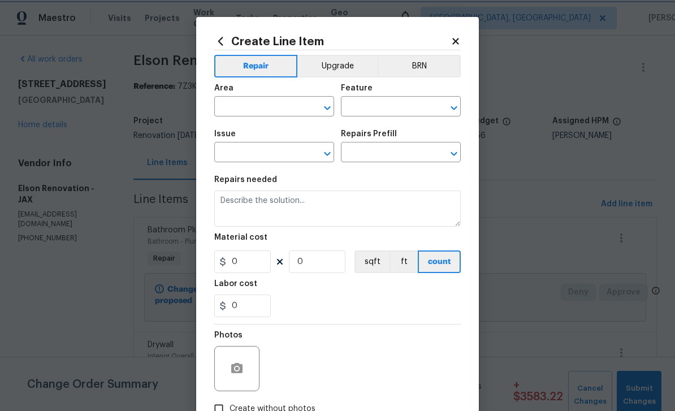
type input "Cabinets"
type input "Bathroom Cabinets"
type input "Replace Damaged Vanity Base $50.00"
type textarea "Remove the existing/damage cabinet base and replace with new. Ensure that the n…"
type input "50"
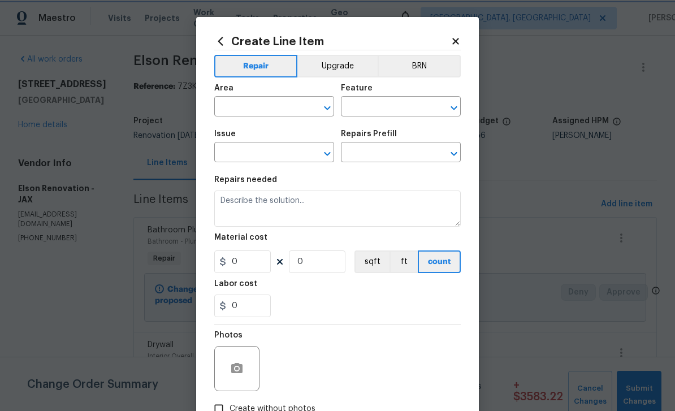
type input "1"
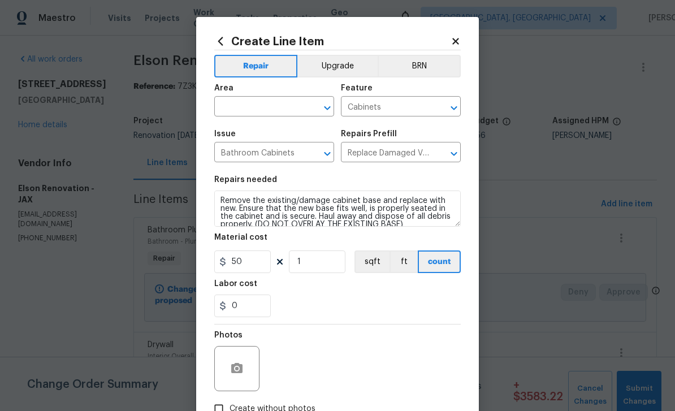
click at [266, 99] on input "text" at bounding box center [258, 108] width 88 height 18
click at [276, 131] on li "Bathroom" at bounding box center [274, 133] width 120 height 19
type input "Bathroom"
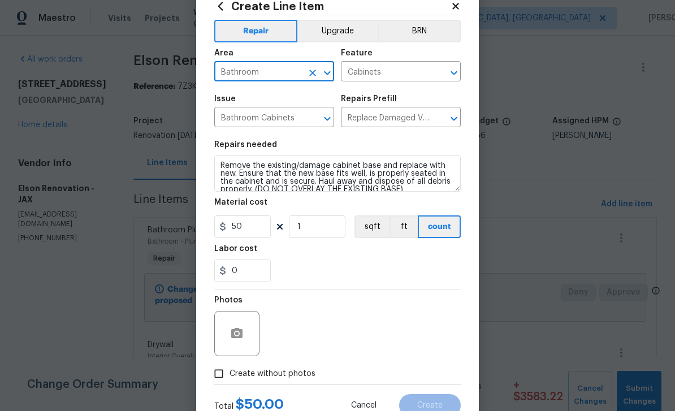
scroll to position [36, 0]
click at [242, 336] on icon "button" at bounding box center [236, 332] width 11 height 10
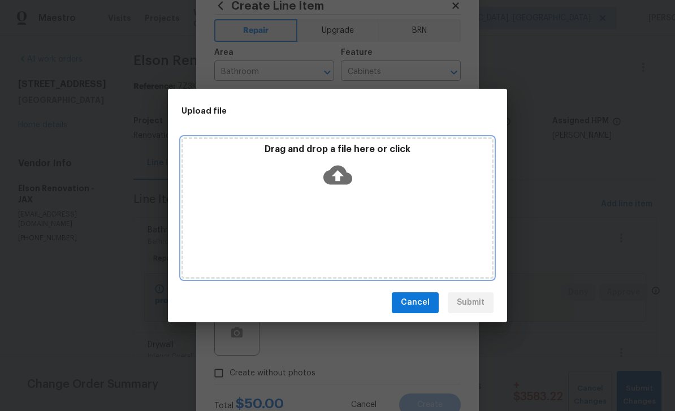
click at [340, 178] on icon at bounding box center [337, 174] width 29 height 19
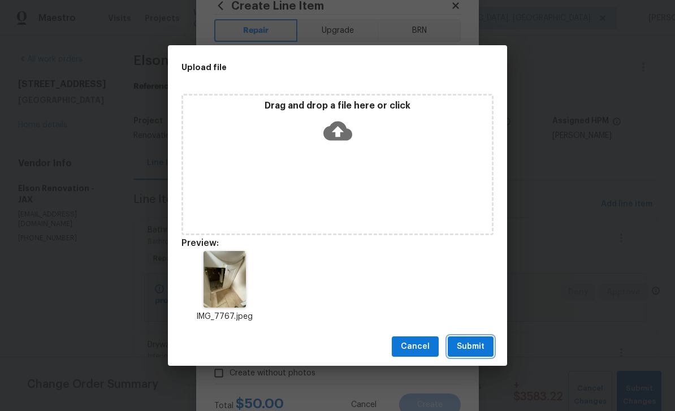
click at [482, 344] on span "Submit" at bounding box center [470, 347] width 28 height 14
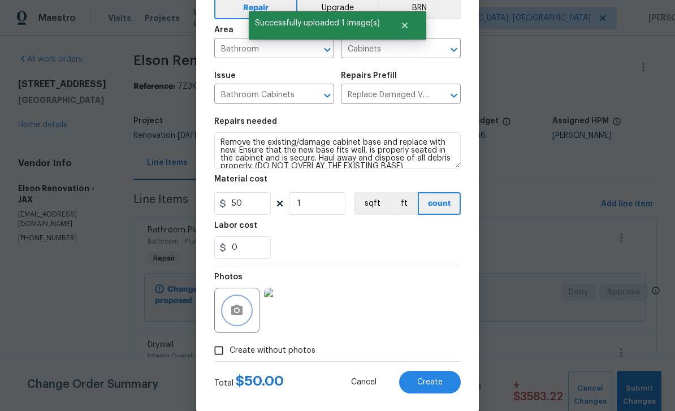
scroll to position [71, 0]
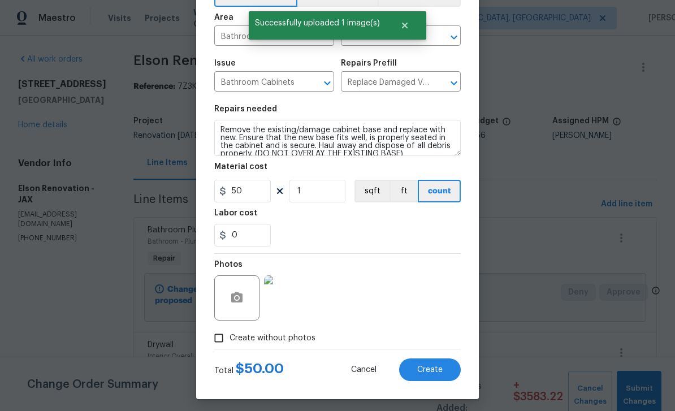
click at [436, 370] on span "Create" at bounding box center [429, 370] width 25 height 8
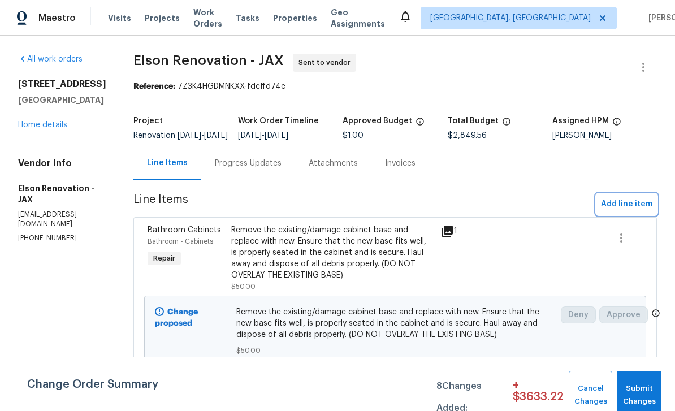
click at [625, 211] on span "Add line item" at bounding box center [626, 204] width 51 height 14
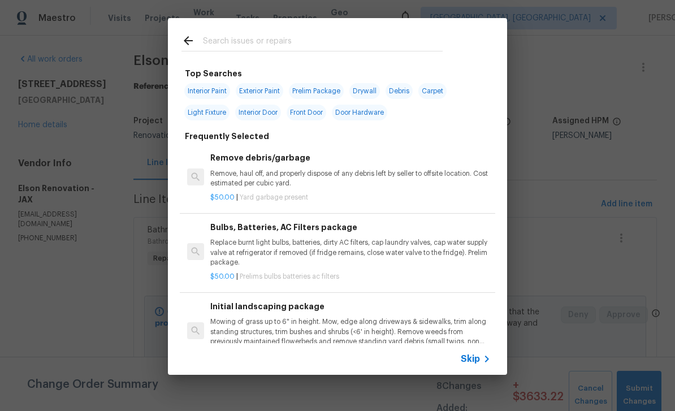
click at [315, 40] on input "text" at bounding box center [323, 42] width 240 height 17
type input "Light"
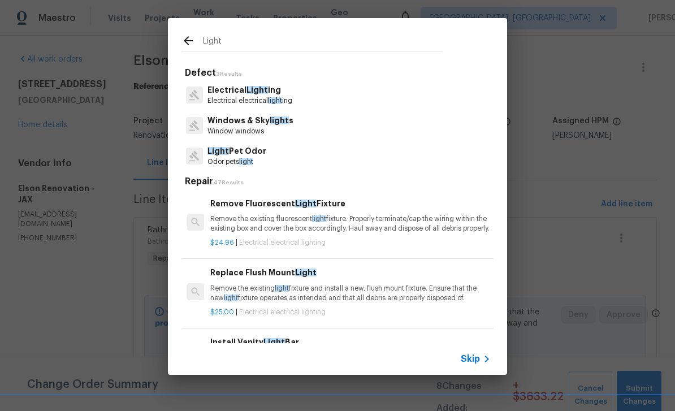
click at [261, 93] on span "Light" at bounding box center [256, 90] width 21 height 8
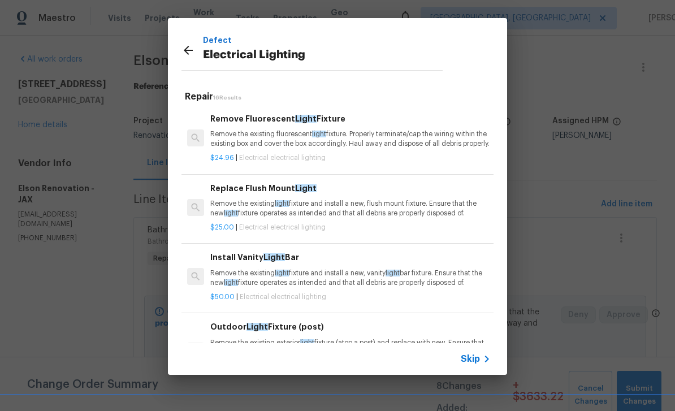
click at [328, 276] on p "Remove the existing light fixture and install a new, vanity light bar fixture. …" at bounding box center [350, 277] width 280 height 19
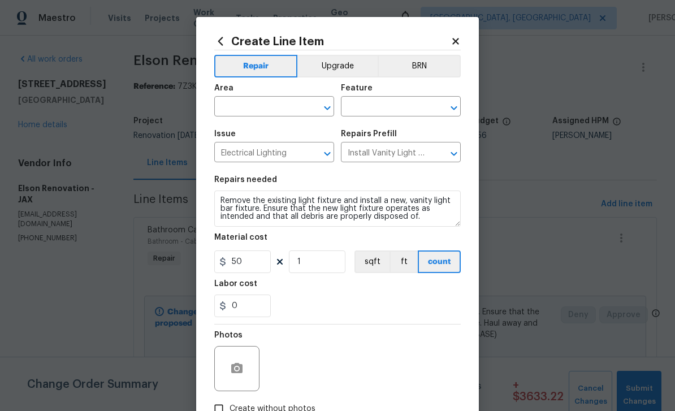
click at [271, 101] on input "text" at bounding box center [258, 108] width 88 height 18
click at [276, 131] on li "Bathroom" at bounding box center [274, 133] width 120 height 19
type input "Bathroom"
click at [256, 263] on input "50" at bounding box center [242, 261] width 56 height 23
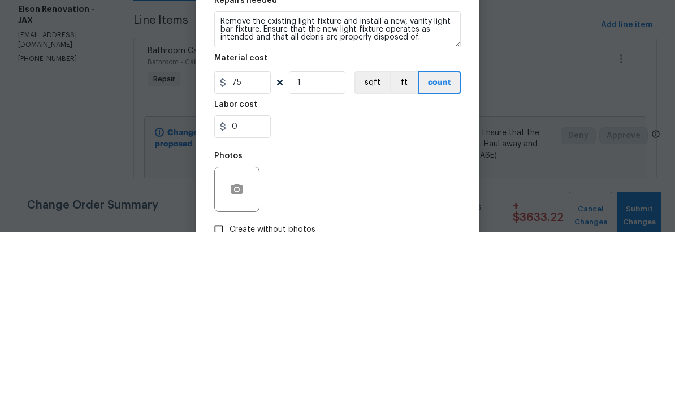
scroll to position [36, 0]
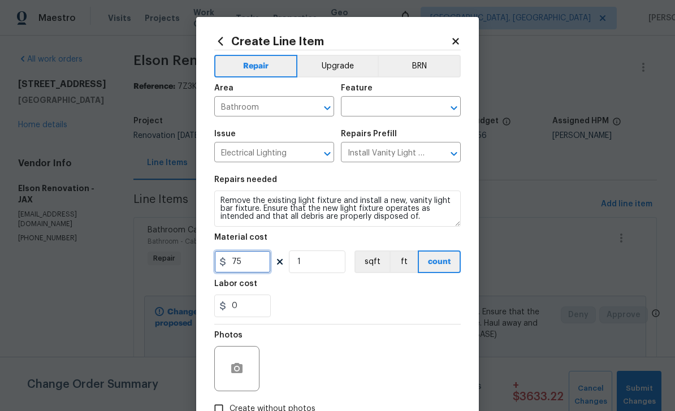
type input "75"
click at [240, 369] on icon "button" at bounding box center [236, 368] width 11 height 10
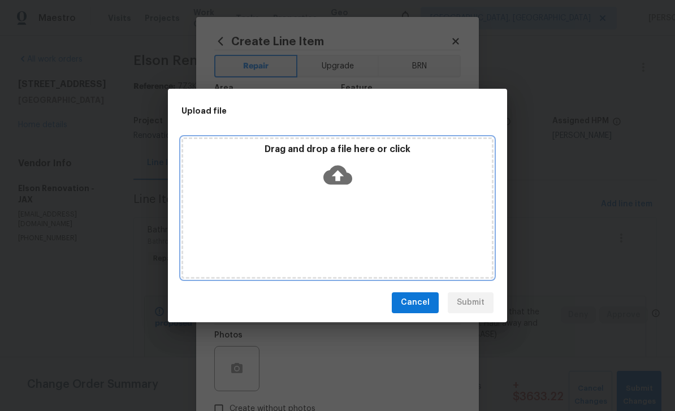
click at [343, 176] on icon at bounding box center [337, 174] width 29 height 29
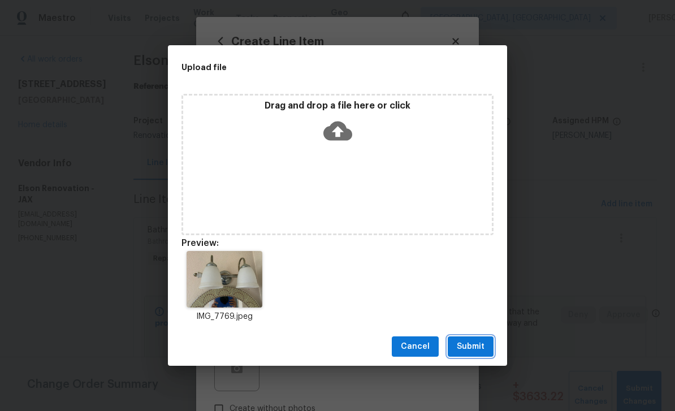
click at [474, 340] on span "Submit" at bounding box center [470, 347] width 28 height 14
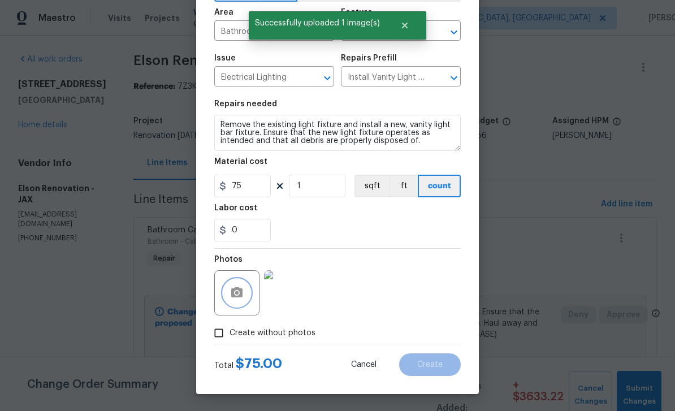
scroll to position [78, 0]
click at [388, 23] on input "text" at bounding box center [385, 32] width 88 height 18
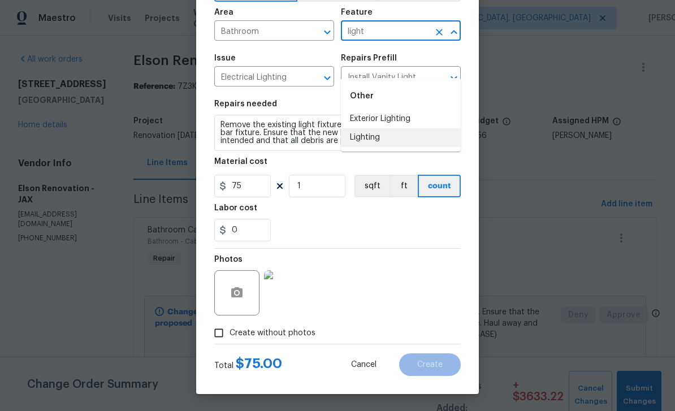
click at [366, 128] on li "Lighting" at bounding box center [401, 137] width 120 height 19
type input "Lighting"
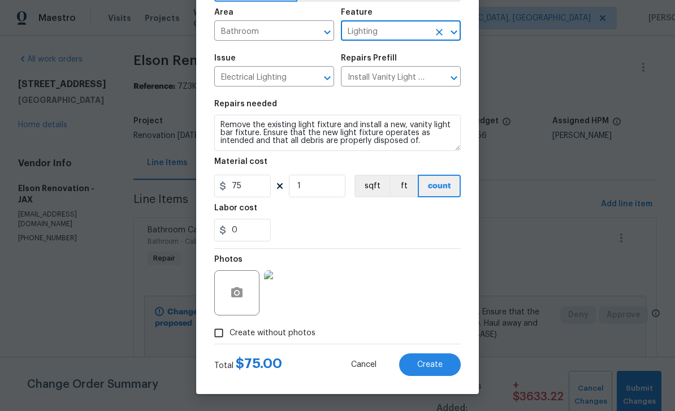
click at [433, 364] on span "Create" at bounding box center [429, 364] width 25 height 8
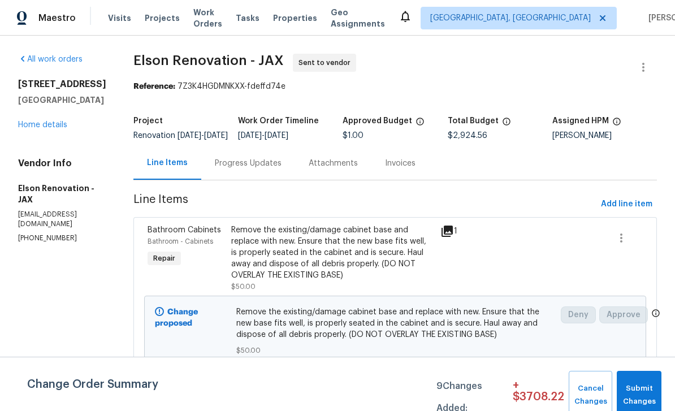
scroll to position [36, 0]
click at [625, 197] on span "Add line item" at bounding box center [626, 204] width 51 height 14
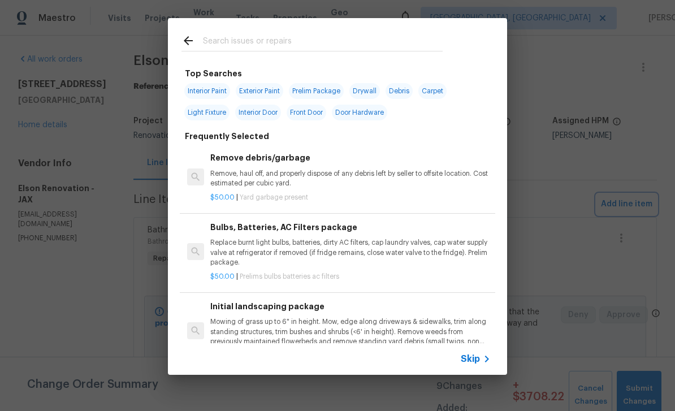
click at [72, 271] on div "Top Searches Interior Paint Exterior Paint Prelim Package Drywall Debris Carpet…" at bounding box center [337, 196] width 675 height 393
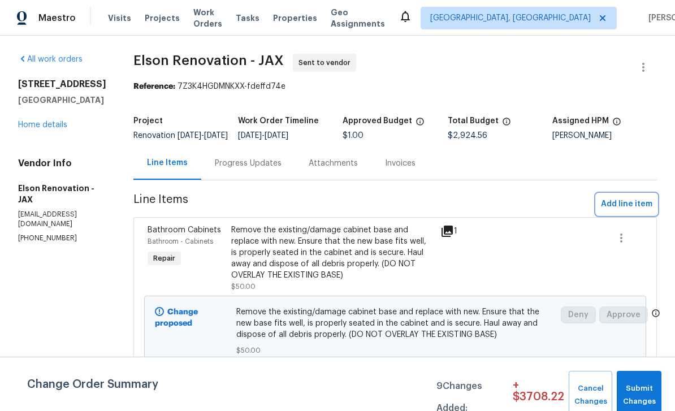
click at [621, 197] on span "Add line item" at bounding box center [626, 204] width 51 height 14
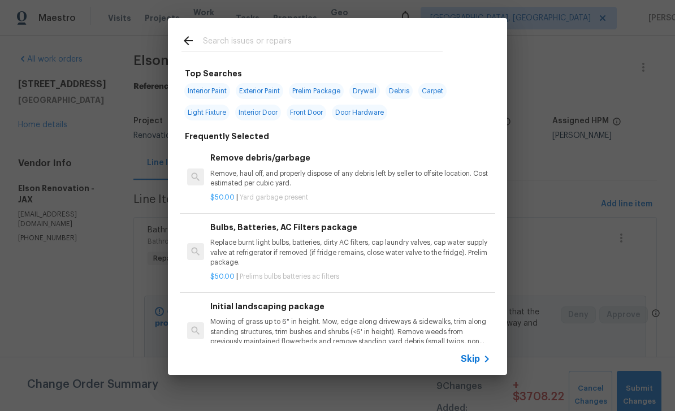
click at [280, 36] on input "text" at bounding box center [323, 42] width 240 height 17
type input "Plumb"
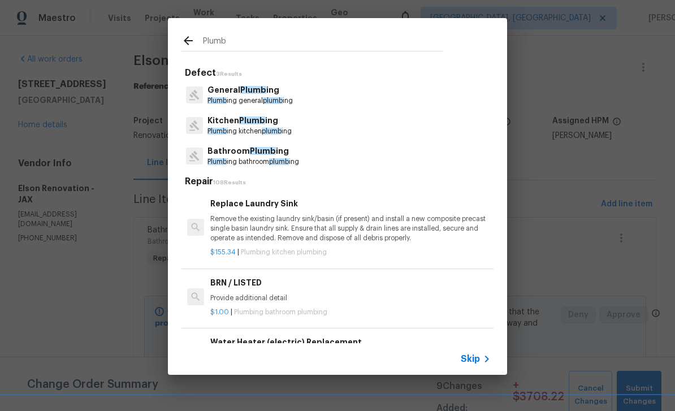
click at [260, 148] on span "Plumb" at bounding box center [263, 151] width 26 height 8
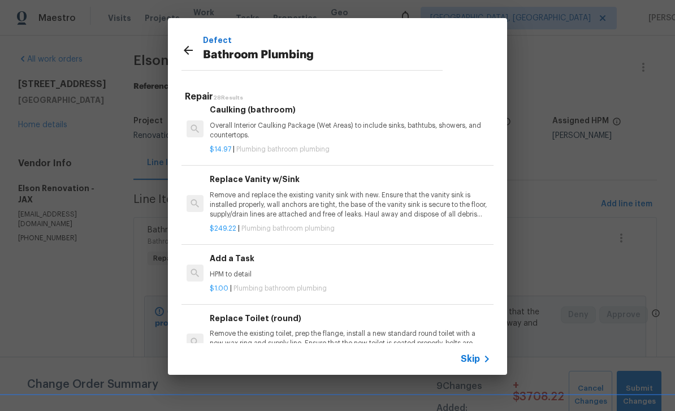
scroll to position [1642, 1]
click at [293, 269] on p "HPM to detail" at bounding box center [349, 274] width 280 height 10
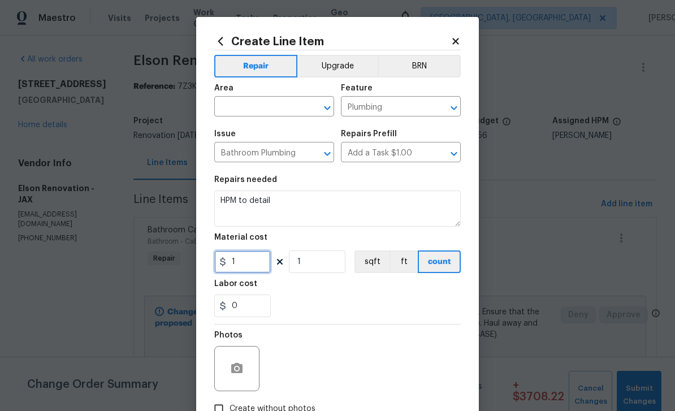
click at [243, 253] on input "1" at bounding box center [242, 261] width 56 height 23
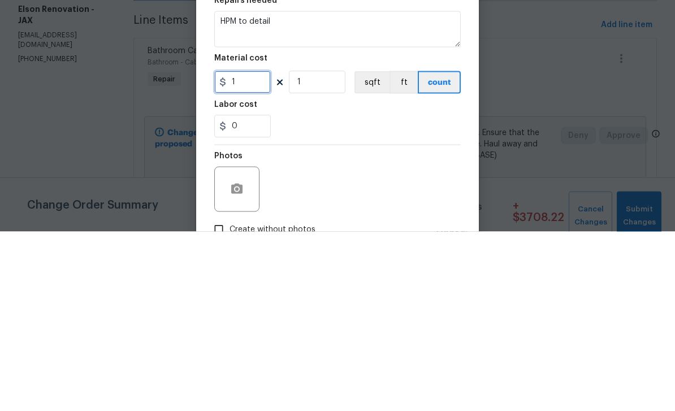
click at [255, 250] on input "1" at bounding box center [242, 261] width 56 height 23
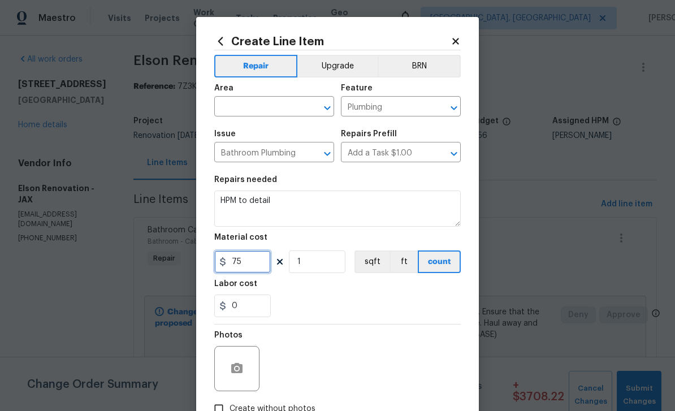
type input "75"
click at [272, 102] on input "text" at bounding box center [258, 108] width 88 height 18
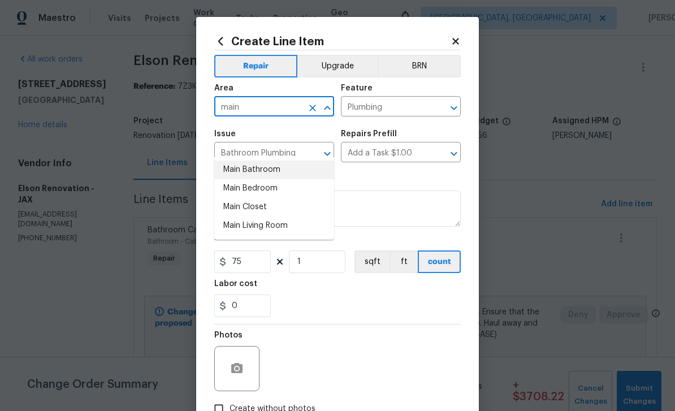
click at [267, 160] on li "Main Bathroom" at bounding box center [274, 169] width 120 height 19
type input "Main Bathroom"
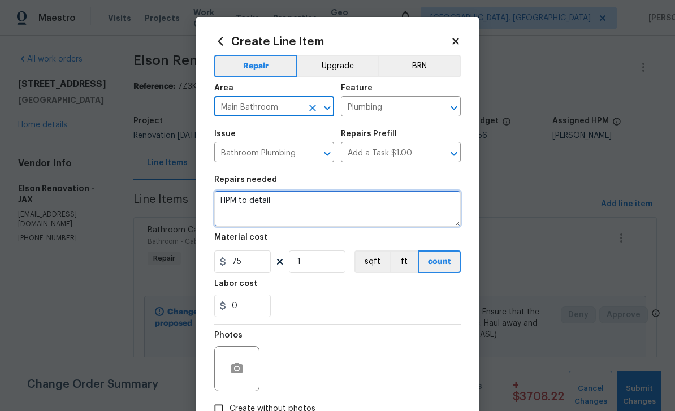
click at [306, 207] on textarea "HPM to detail" at bounding box center [337, 208] width 246 height 36
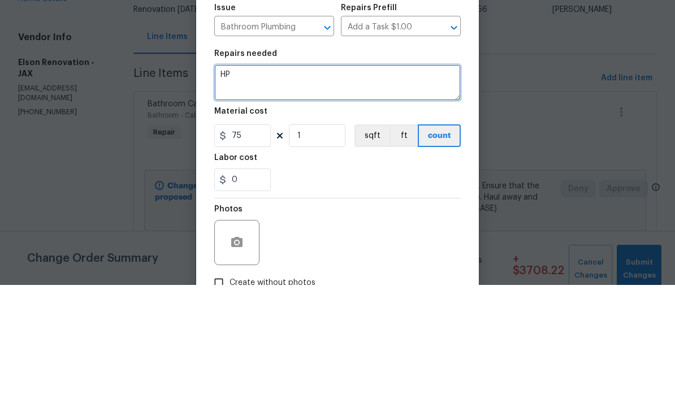
type textarea "H"
click at [246, 190] on textarea "Replace flex piping and replace" at bounding box center [337, 208] width 246 height 36
click at [251, 190] on textarea "Replace flex piping and replace" at bounding box center [337, 208] width 246 height 36
click at [381, 190] on textarea "Remove flex piping and replace" at bounding box center [337, 208] width 246 height 36
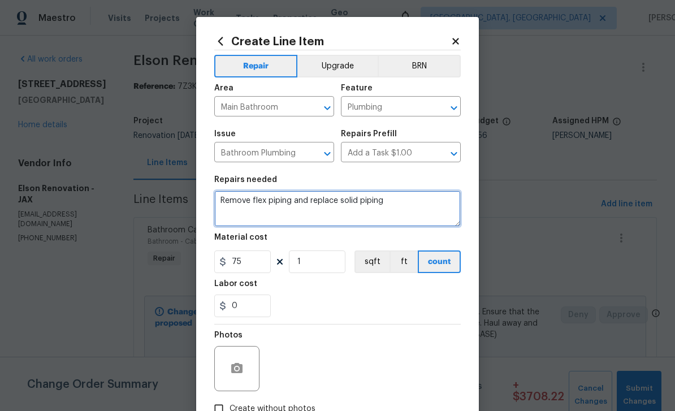
type textarea "Remove flex piping and replace solid piping"
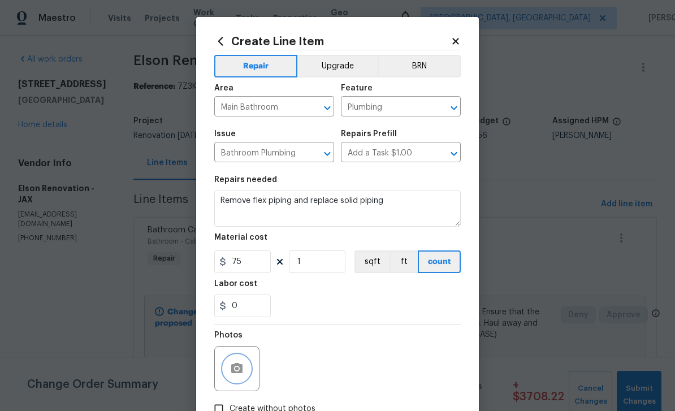
click at [237, 364] on icon "button" at bounding box center [237, 369] width 14 height 14
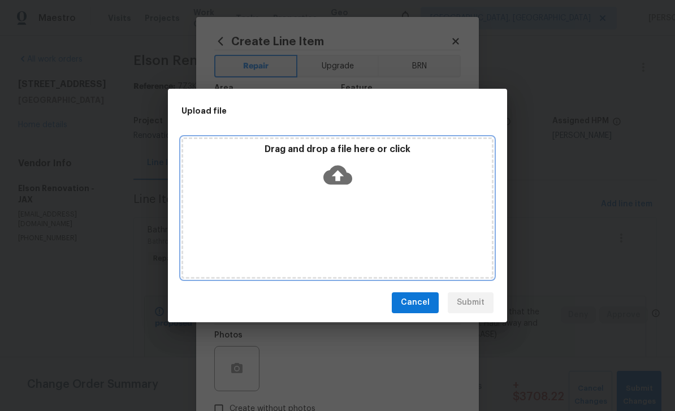
click at [344, 177] on icon at bounding box center [337, 174] width 29 height 19
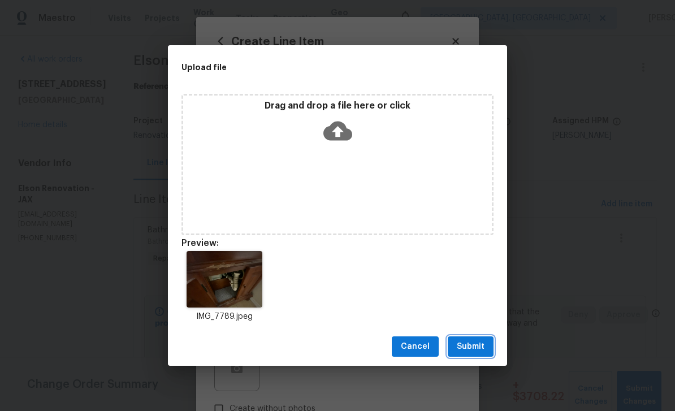
click at [482, 347] on span "Submit" at bounding box center [470, 347] width 28 height 14
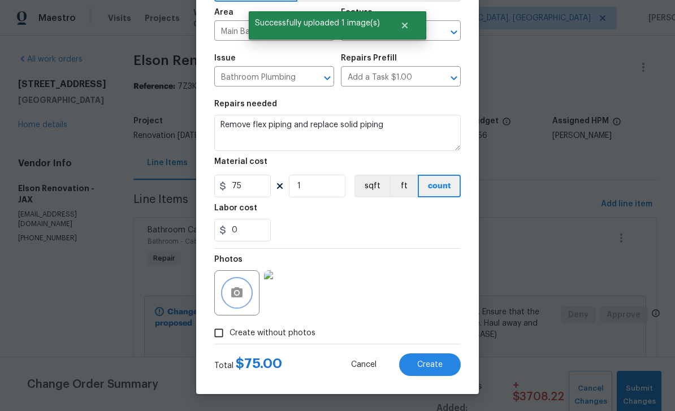
scroll to position [78, 0]
click at [434, 361] on span "Create" at bounding box center [429, 364] width 25 height 8
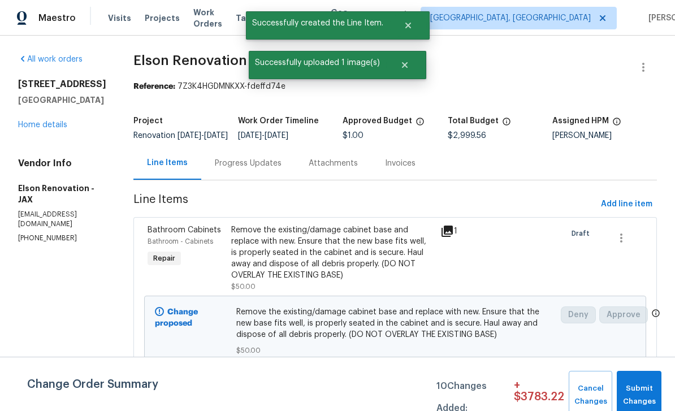
scroll to position [0, 0]
click at [630, 210] on span "Add line item" at bounding box center [626, 204] width 51 height 14
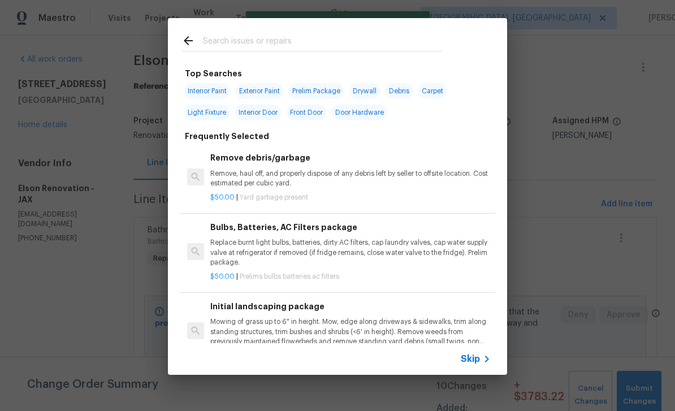
click at [311, 37] on input "text" at bounding box center [323, 42] width 240 height 17
type input "Cab"
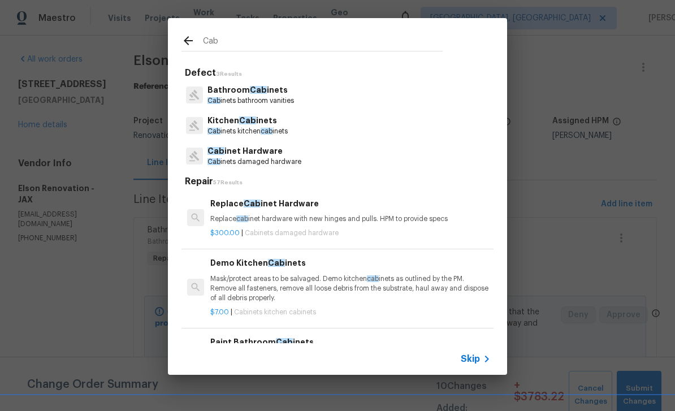
click at [254, 94] on span "Cab" at bounding box center [258, 90] width 17 height 8
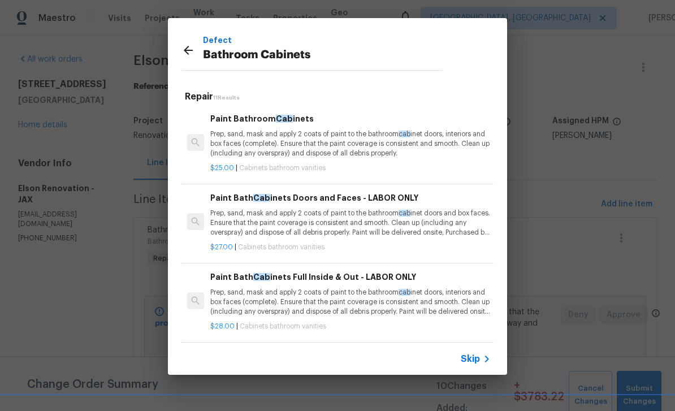
click at [318, 136] on p "Prep, sand, mask and apply 2 coats of paint to the bathroom cab inet doors, int…" at bounding box center [350, 143] width 280 height 29
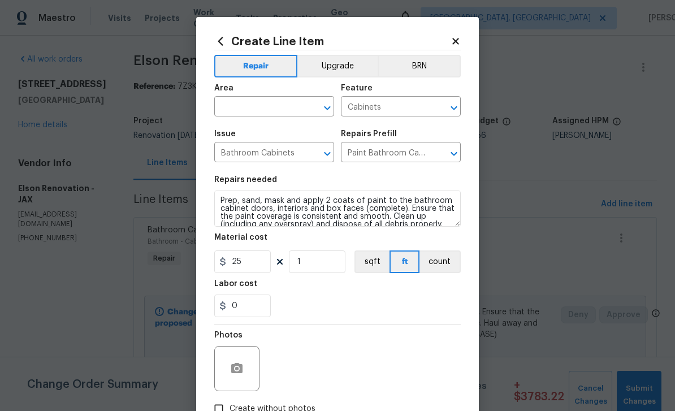
click at [262, 110] on input "text" at bounding box center [258, 108] width 88 height 18
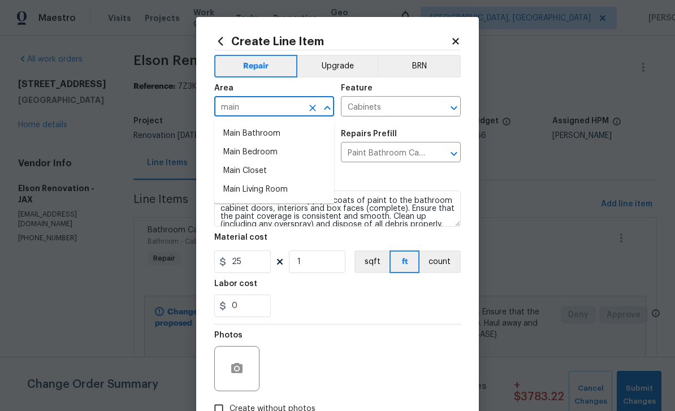
click at [261, 133] on li "Main Bathroom" at bounding box center [274, 133] width 120 height 19
type input "Main Bathroom"
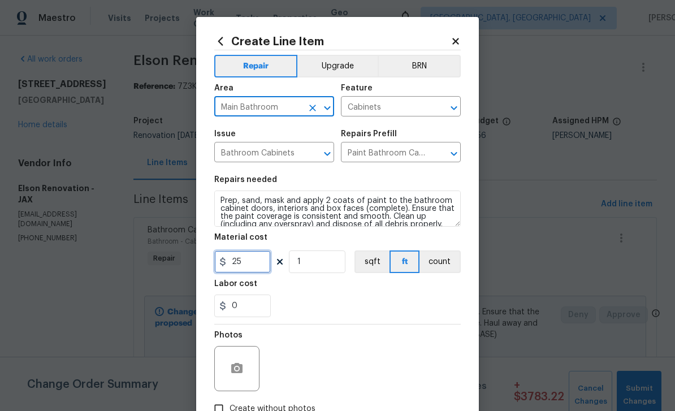
click at [256, 266] on input "25" at bounding box center [242, 261] width 56 height 23
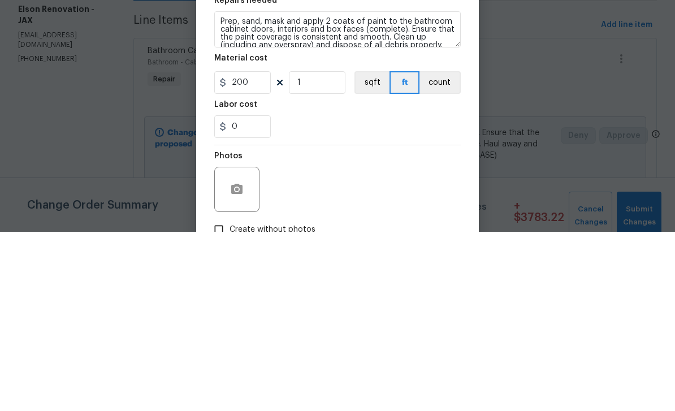
scroll to position [36, 0]
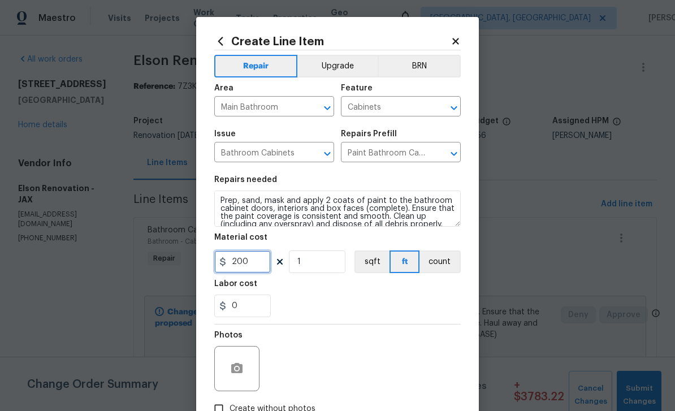
type input "200"
click at [240, 367] on icon "button" at bounding box center [236, 368] width 11 height 10
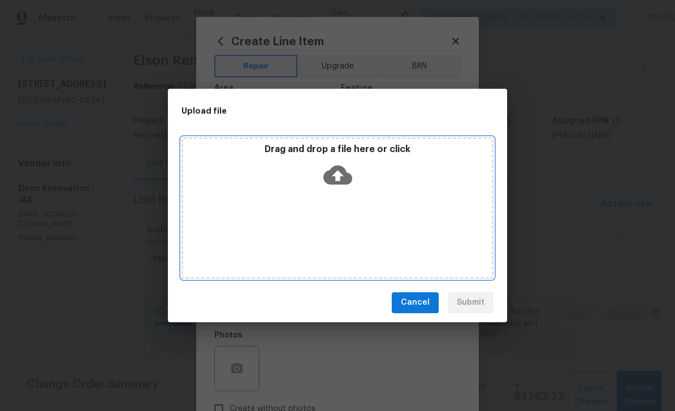
click at [347, 172] on icon at bounding box center [337, 174] width 29 height 19
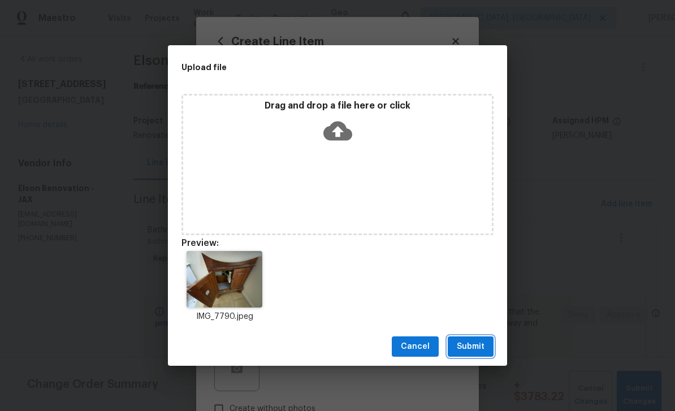
click at [481, 353] on span "Submit" at bounding box center [470, 347] width 28 height 14
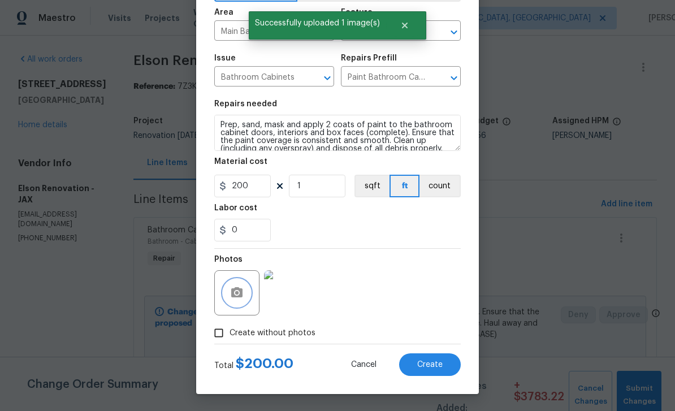
scroll to position [78, 0]
click at [434, 362] on span "Create" at bounding box center [429, 364] width 25 height 8
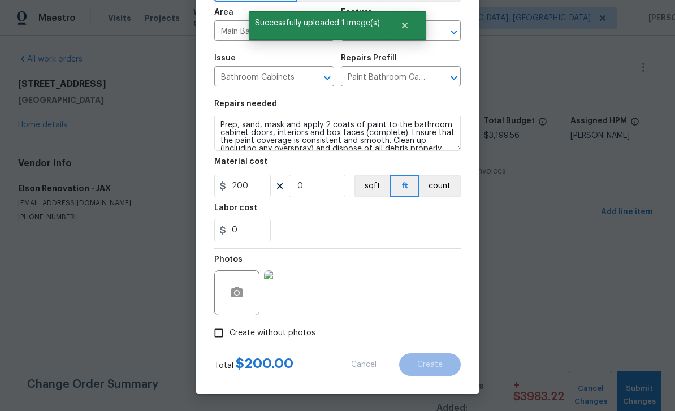
scroll to position [0, 0]
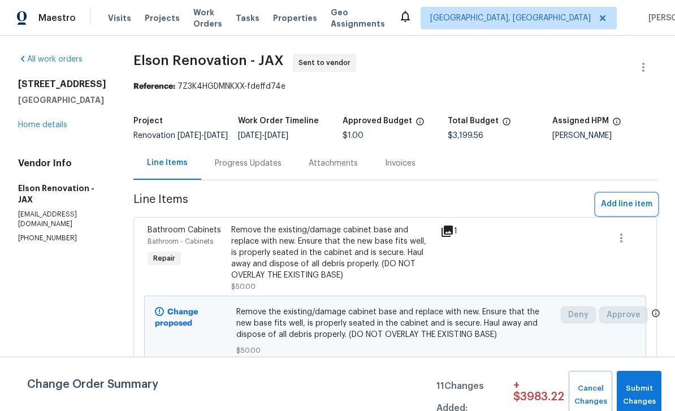
click at [625, 211] on span "Add line item" at bounding box center [626, 204] width 51 height 14
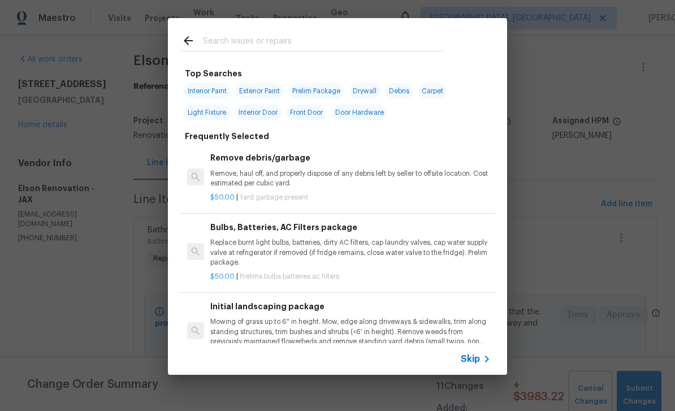
click at [314, 34] on input "text" at bounding box center [323, 42] width 240 height 17
type input "Plumb"
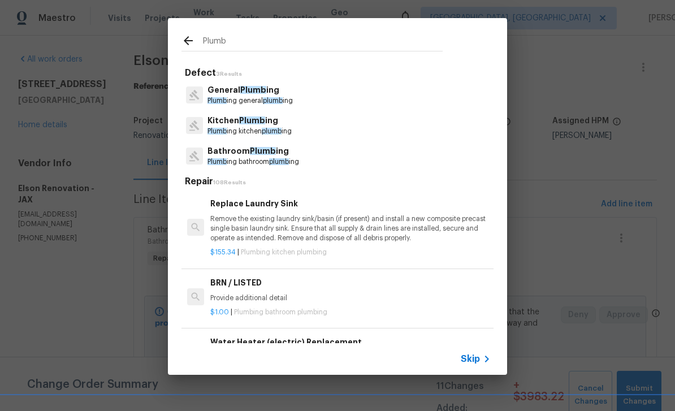
click at [258, 151] on span "Plumb" at bounding box center [263, 151] width 26 height 8
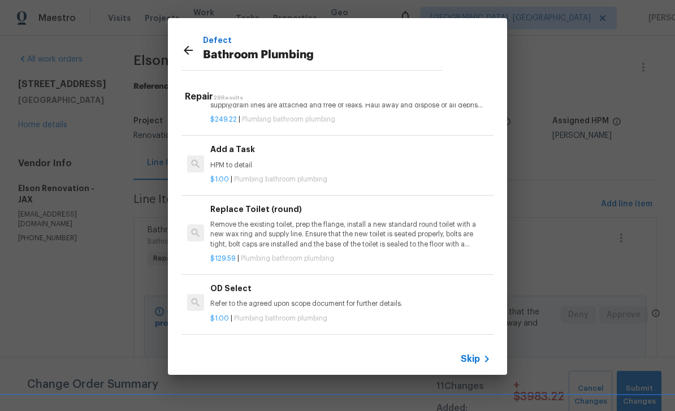
scroll to position [1751, 0]
click at [329, 160] on p "HPM to detail" at bounding box center [350, 165] width 280 height 10
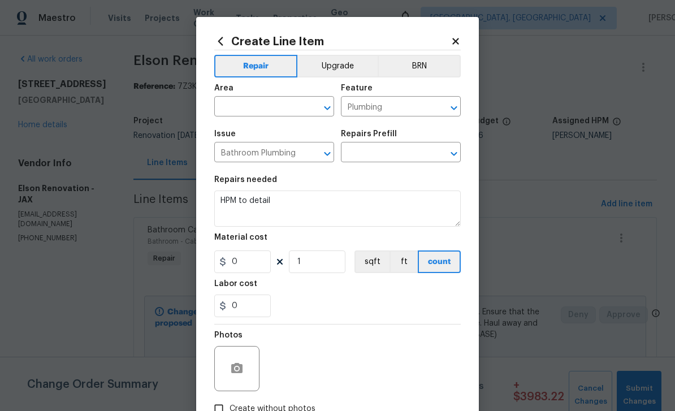
type input "Add a Task $1.00"
type input "1"
click at [276, 111] on input "text" at bounding box center [258, 108] width 88 height 18
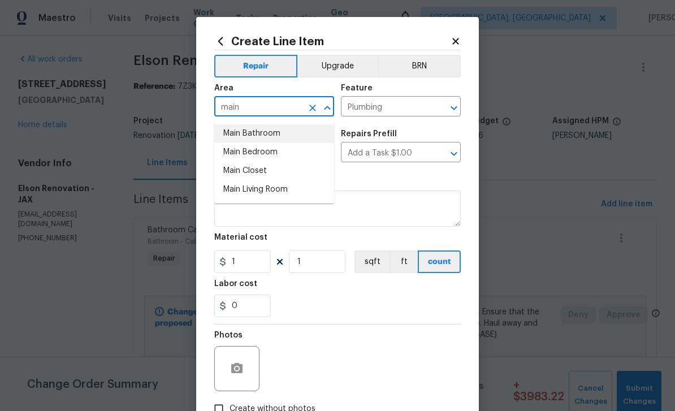
click at [264, 133] on li "Main Bathroom" at bounding box center [274, 133] width 120 height 19
type input "Main Bathroom"
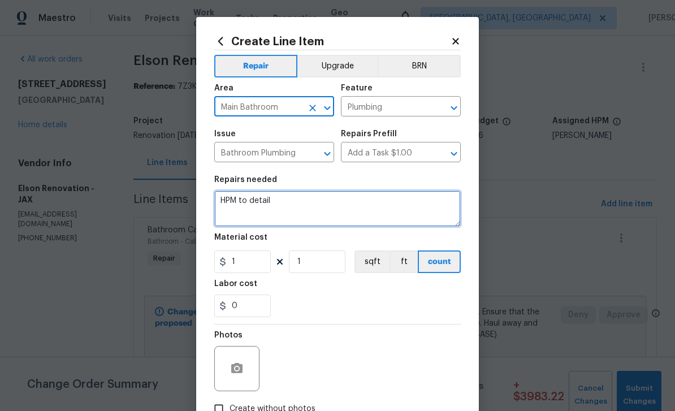
click at [306, 202] on textarea "HPM to detail" at bounding box center [337, 208] width 246 height 36
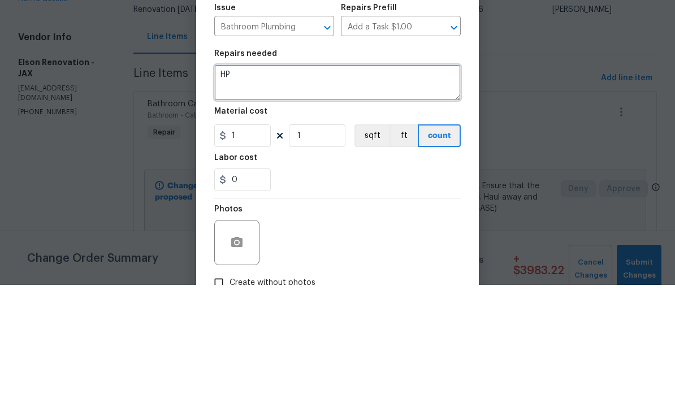
type textarea "H"
type textarea "Secure toilets in BOTH bathrooms"
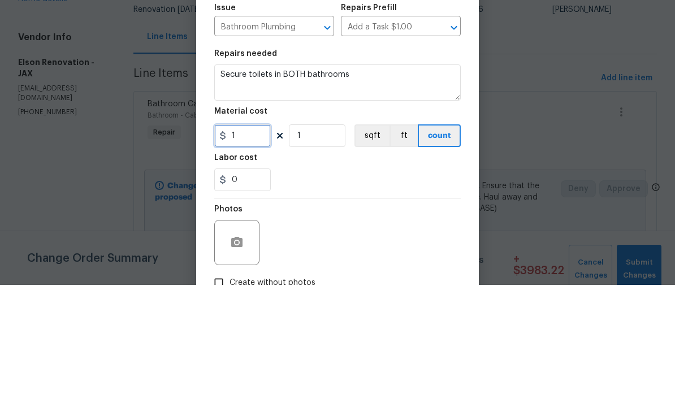
click at [247, 250] on input "1" at bounding box center [242, 261] width 56 height 23
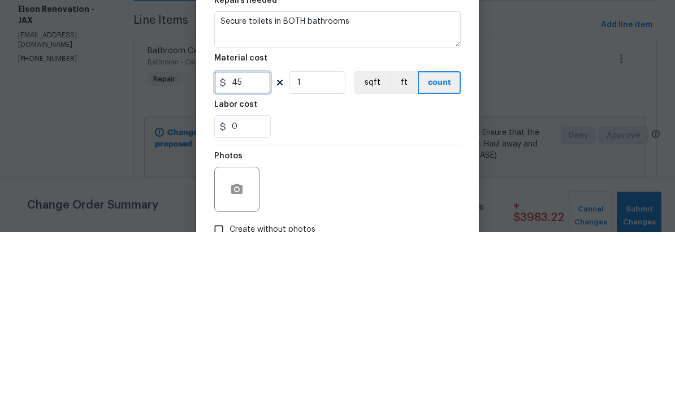
type input "45"
click at [320, 250] on input "1" at bounding box center [317, 261] width 56 height 23
type input "2"
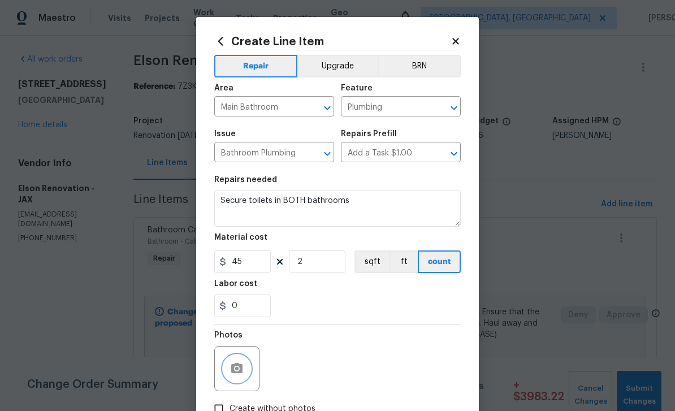
click at [236, 361] on button "button" at bounding box center [236, 368] width 27 height 27
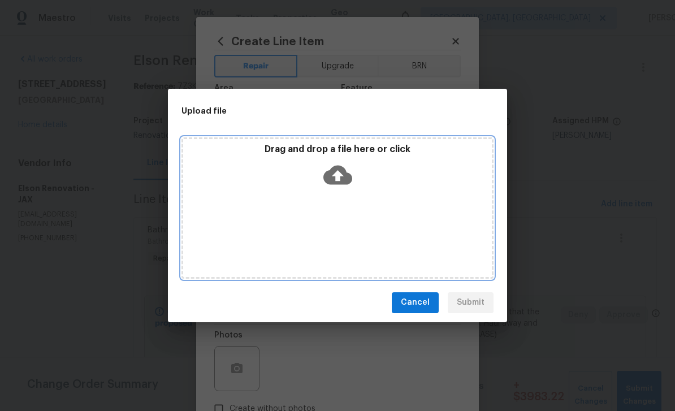
click at [337, 171] on icon at bounding box center [337, 174] width 29 height 29
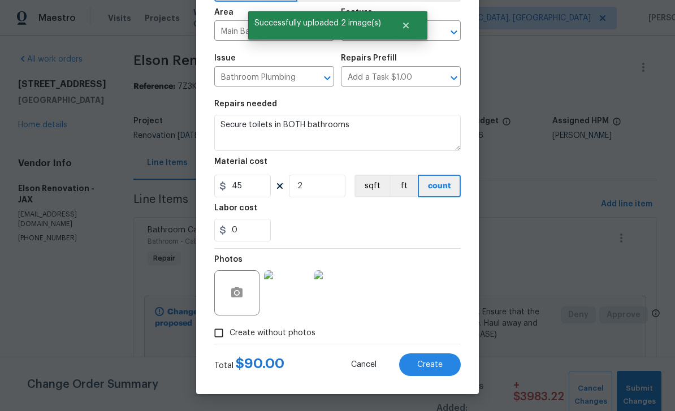
scroll to position [78, 0]
click at [437, 362] on span "Create" at bounding box center [429, 364] width 25 height 8
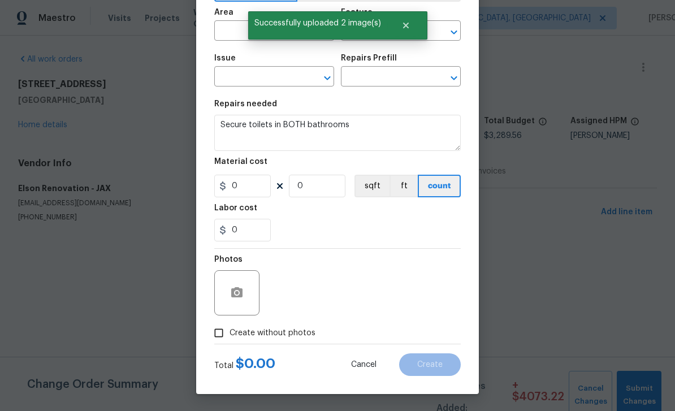
type input "0"
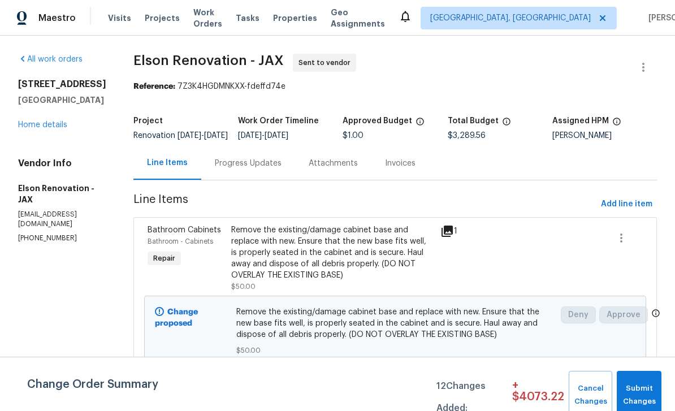
scroll to position [36, 0]
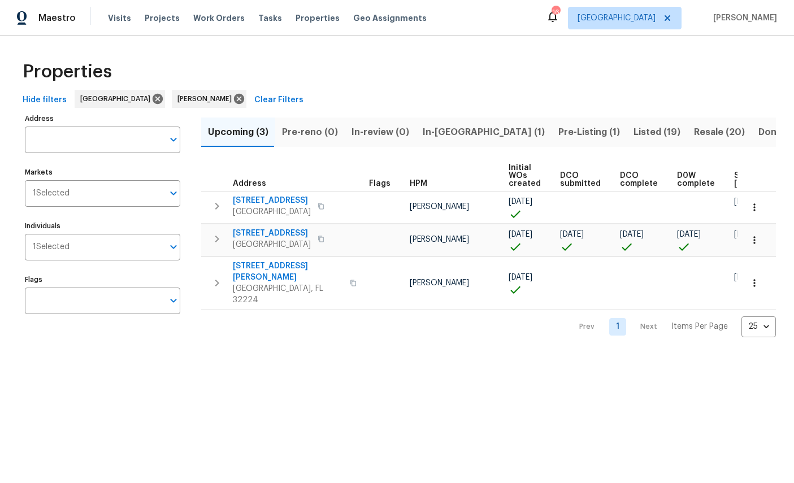
scroll to position [0, 145]
click at [751, 240] on icon "button" at bounding box center [754, 239] width 11 height 11
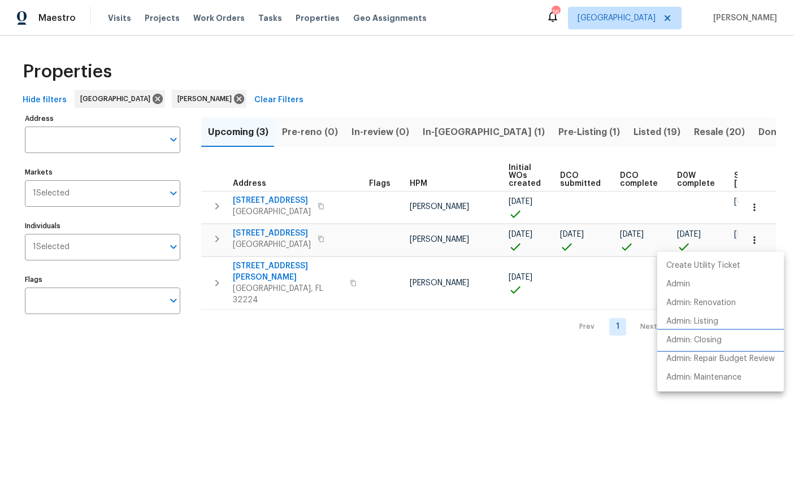
click at [704, 341] on p "Admin: Closing" at bounding box center [693, 340] width 55 height 12
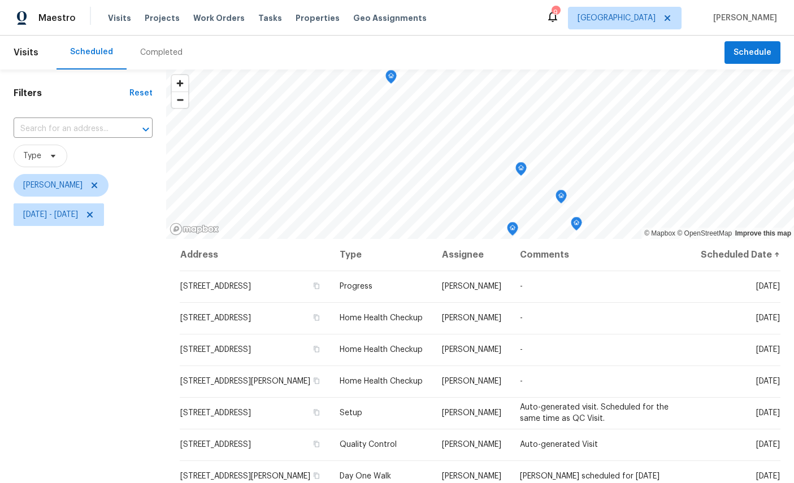
scroll to position [133, 0]
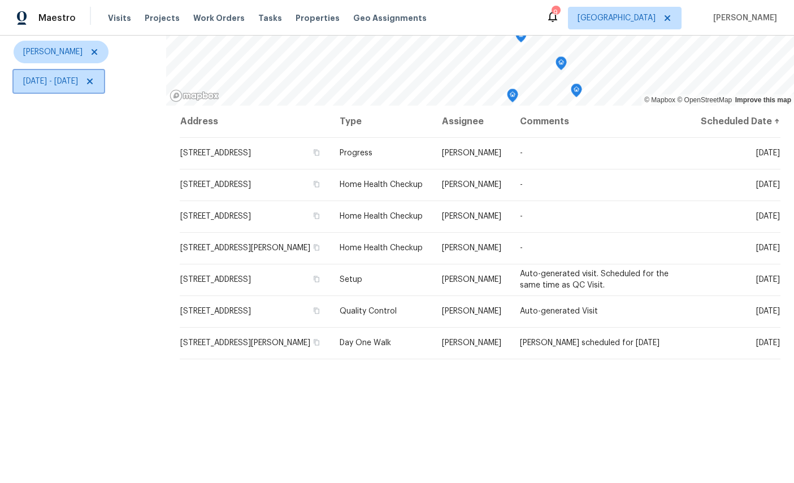
click at [78, 81] on span "[DATE] - [DATE]" at bounding box center [50, 81] width 55 height 11
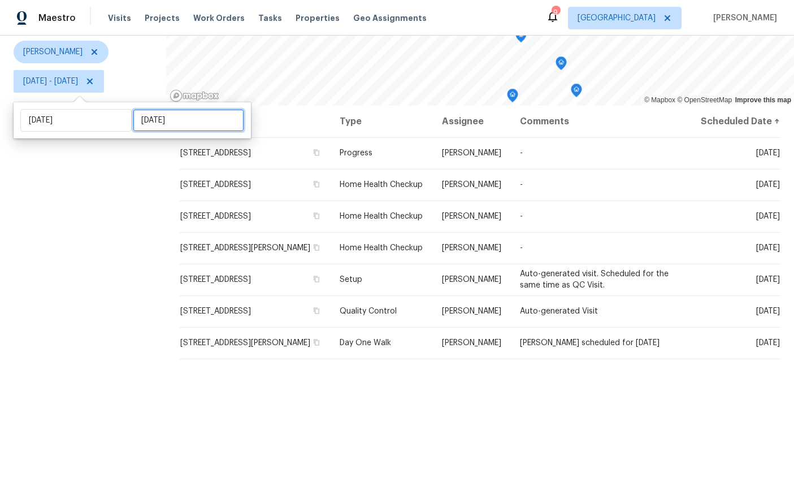
click at [168, 120] on input "[DATE]" at bounding box center [188, 120] width 111 height 23
select select "8"
select select "2025"
select select "9"
select select "2025"
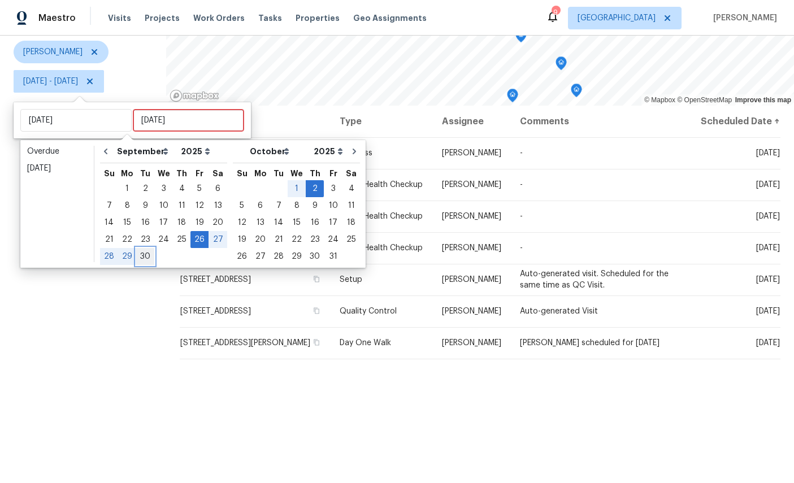
click at [151, 259] on div "30" at bounding box center [145, 257] width 18 height 16
type input "[DATE]"
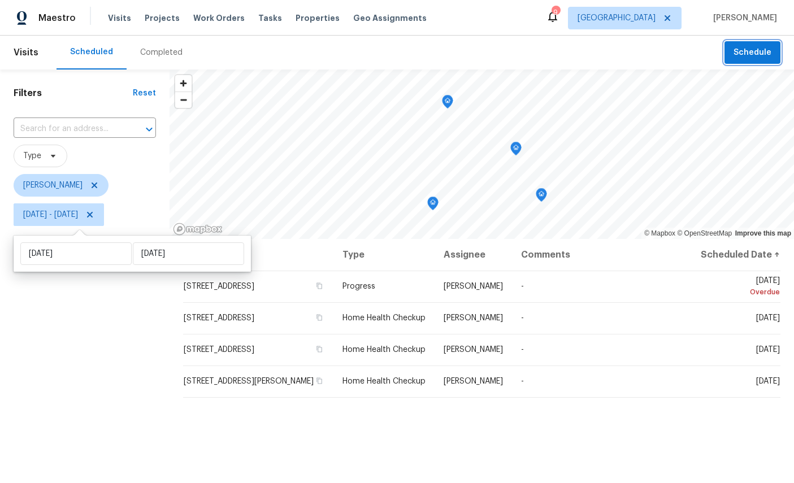
click at [747, 42] on button "Schedule" at bounding box center [752, 52] width 56 height 23
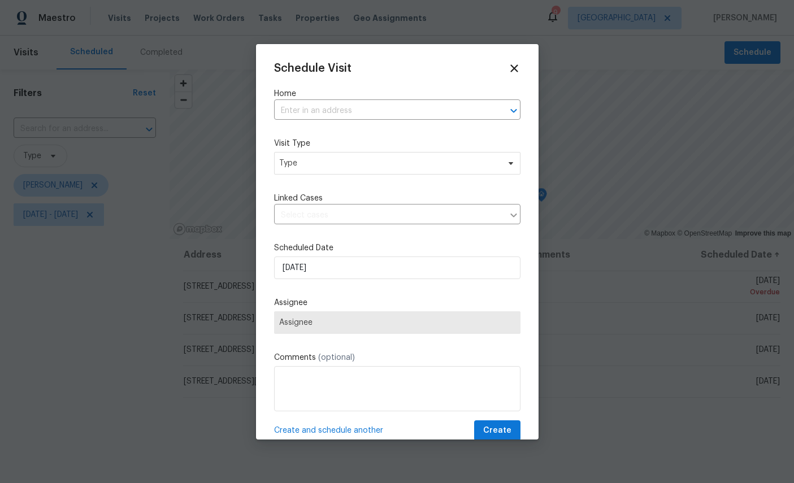
click at [376, 108] on input "text" at bounding box center [381, 111] width 215 height 18
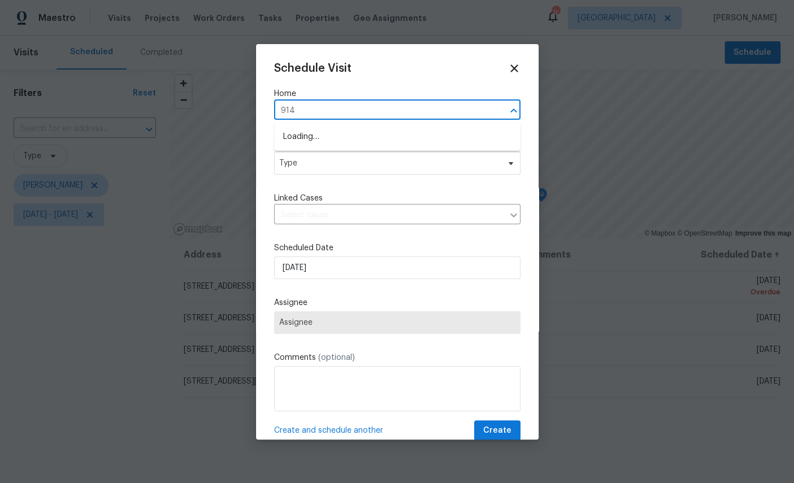
type input "9142"
click at [369, 142] on li "[STREET_ADDRESS][PERSON_NAME]" at bounding box center [397, 137] width 246 height 19
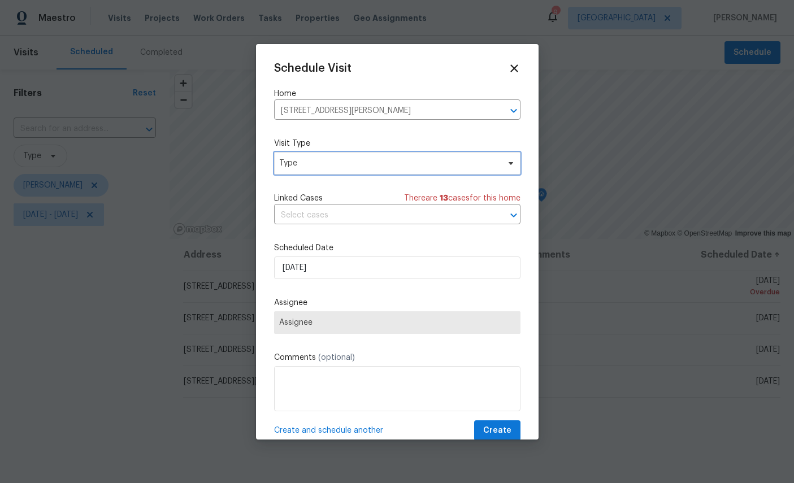
click at [374, 165] on span "Type" at bounding box center [389, 163] width 220 height 11
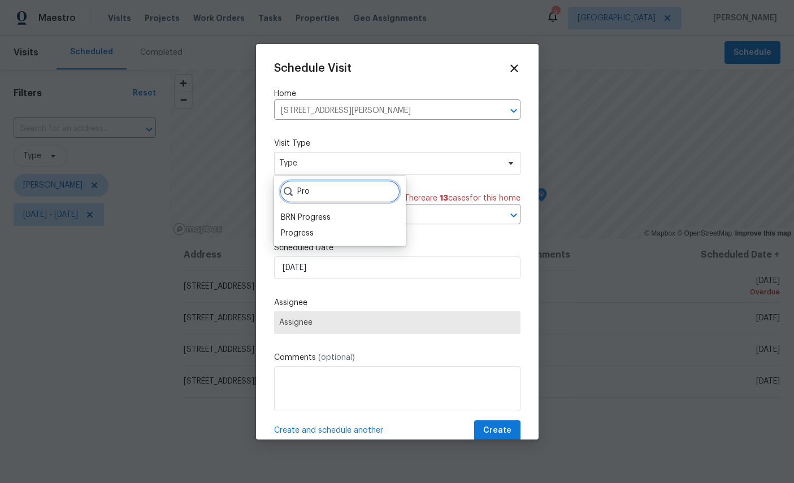
type input "Pro"
click at [302, 237] on div "Progress" at bounding box center [297, 233] width 33 height 11
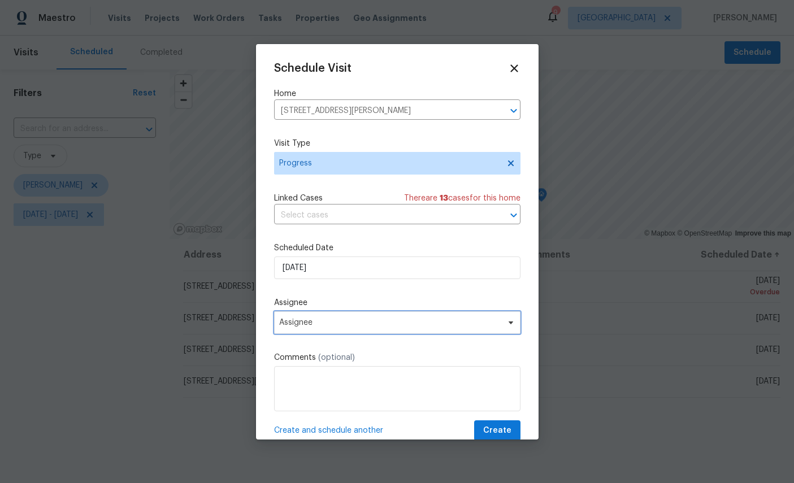
click at [353, 321] on span "Assignee" at bounding box center [389, 322] width 221 height 9
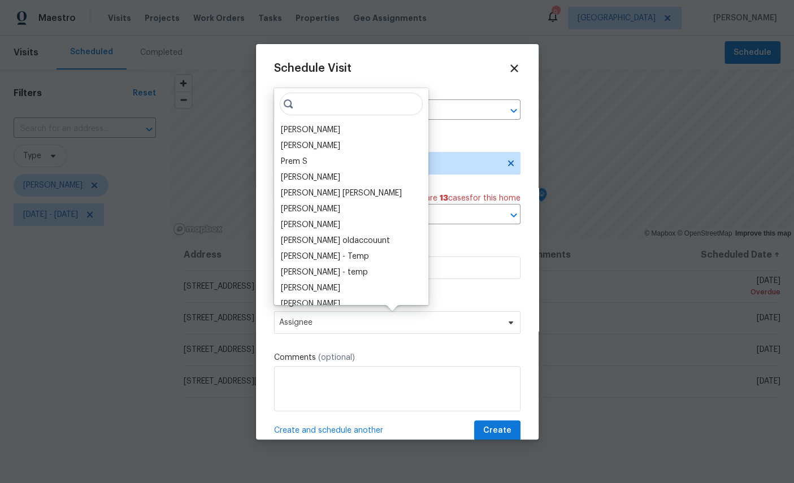
click at [317, 125] on div "[PERSON_NAME]" at bounding box center [310, 129] width 59 height 11
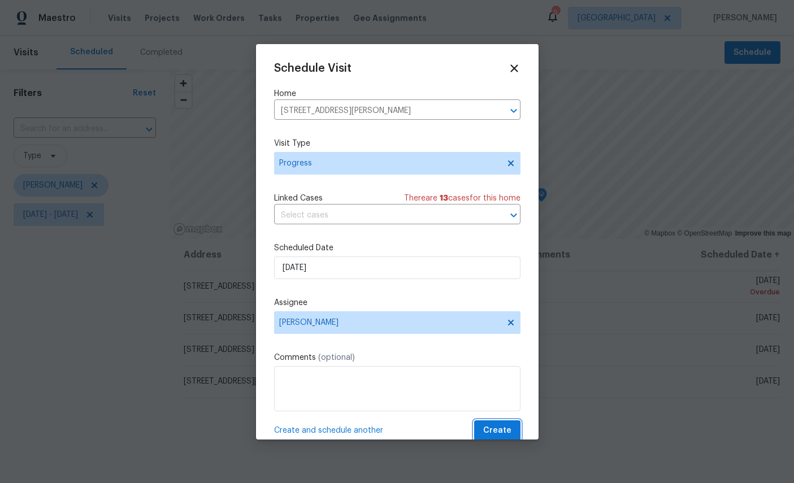
click at [499, 423] on button "Create" at bounding box center [497, 430] width 46 height 21
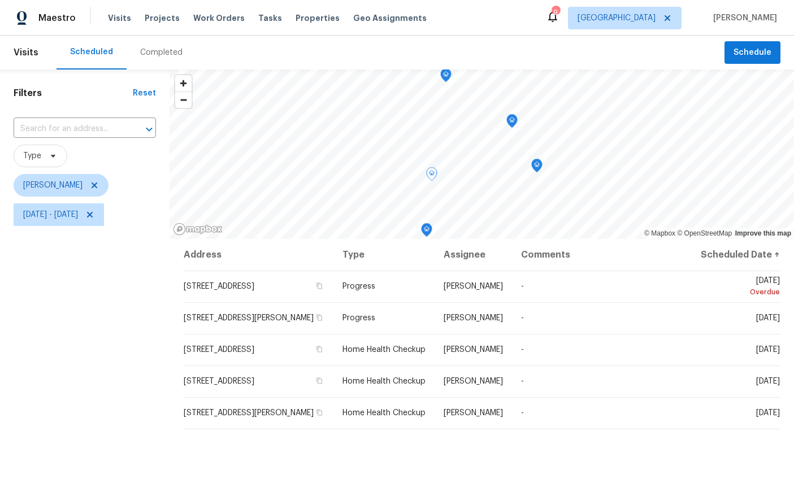
click at [0, 0] on icon at bounding box center [0, 0] width 0 height 0
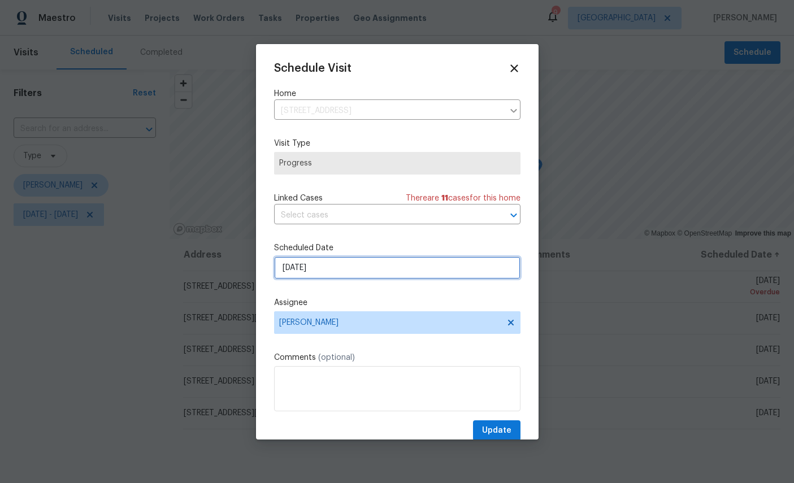
click at [354, 268] on input "[DATE]" at bounding box center [397, 267] width 246 height 23
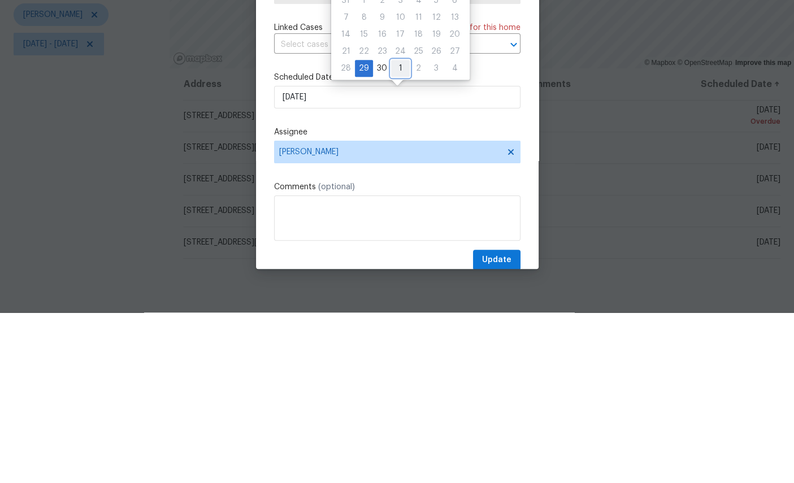
click at [402, 231] on div "1" at bounding box center [400, 239] width 19 height 16
type input "[DATE]"
select select "9"
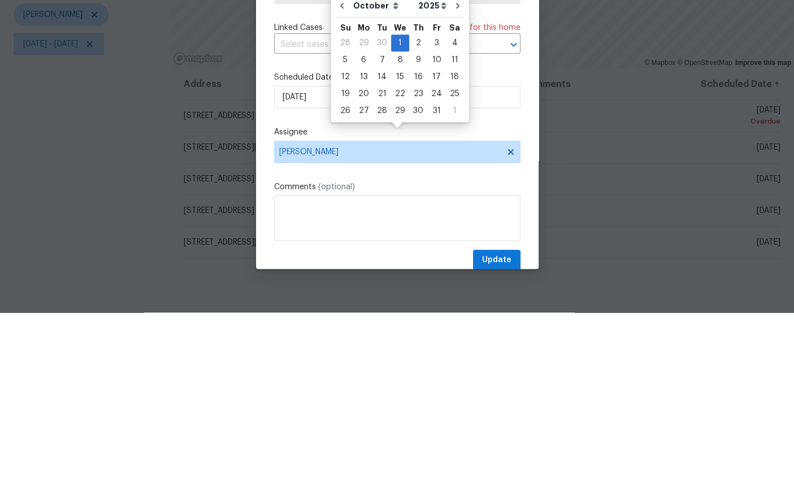
scroll to position [42, 0]
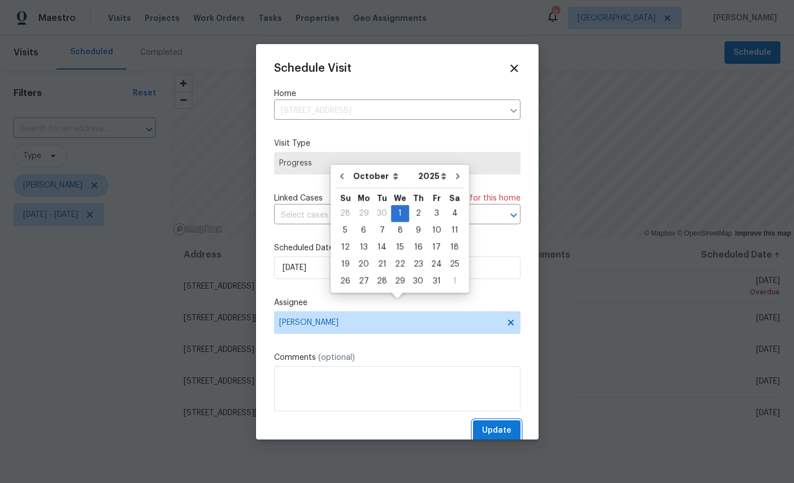
click at [494, 428] on span "Update" at bounding box center [496, 431] width 29 height 14
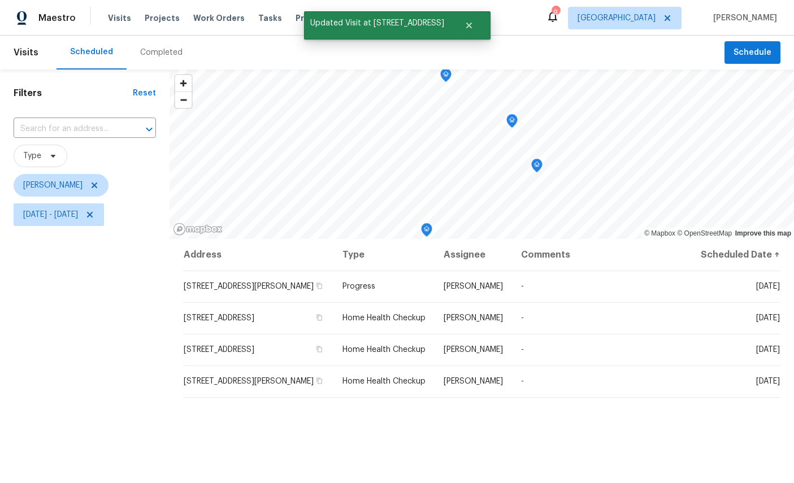
scroll to position [0, 0]
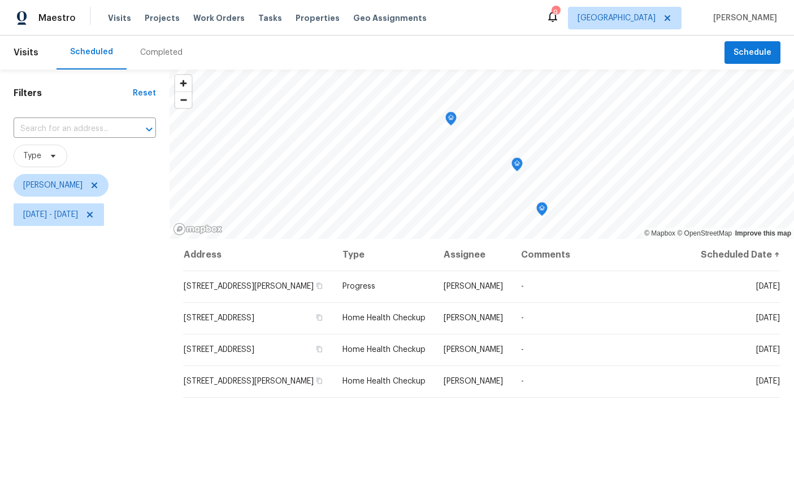
click at [453, 118] on icon "Map marker" at bounding box center [450, 118] width 3 height 3
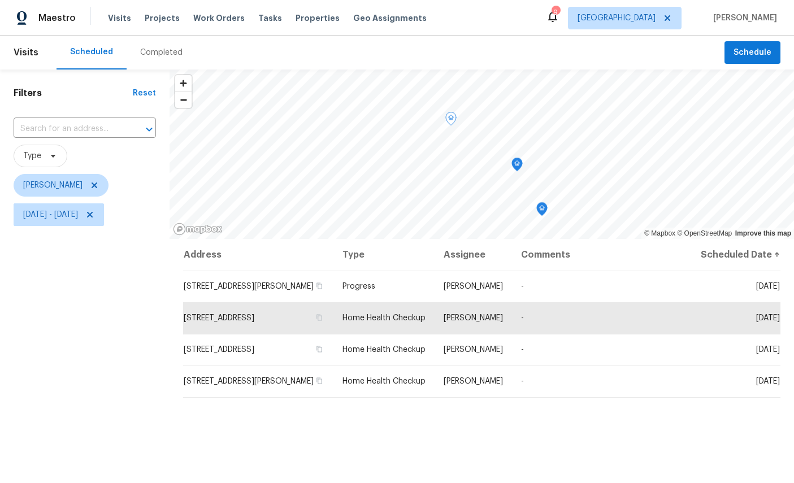
click at [517, 169] on icon "Map marker" at bounding box center [517, 164] width 10 height 13
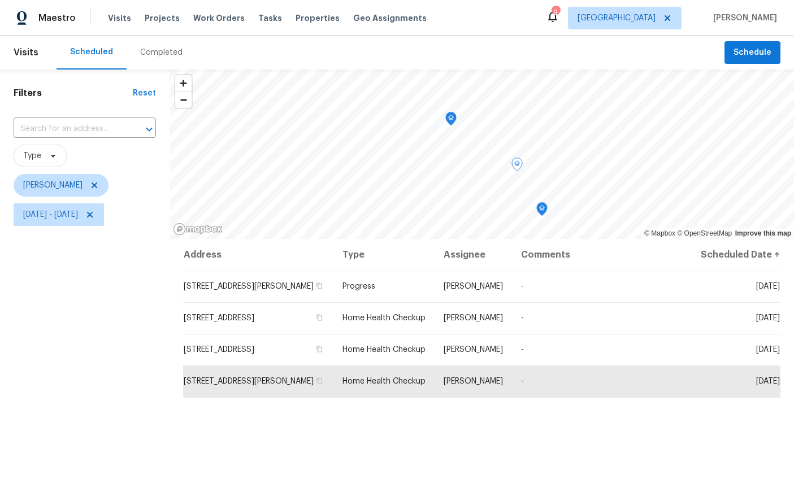
click at [545, 208] on icon "Map marker" at bounding box center [542, 209] width 10 height 13
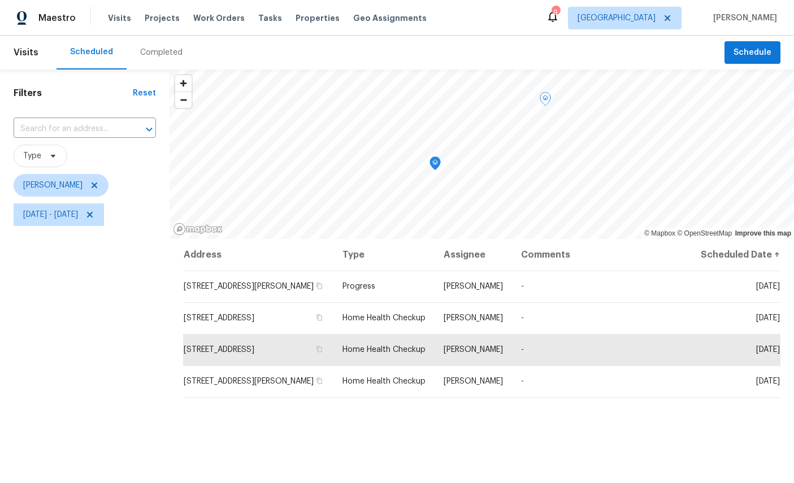
click at [437, 163] on icon "Map marker" at bounding box center [434, 163] width 3 height 3
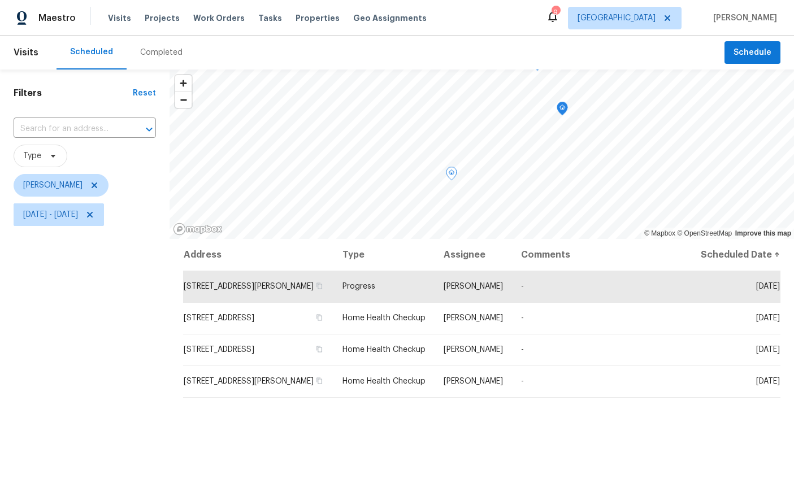
click at [436, 460] on div "Address Type Assignee Comments Scheduled Date ↑ [STREET_ADDRESS][PERSON_NAME] P…" at bounding box center [481, 432] width 624 height 386
